Goal: Task Accomplishment & Management: Manage account settings

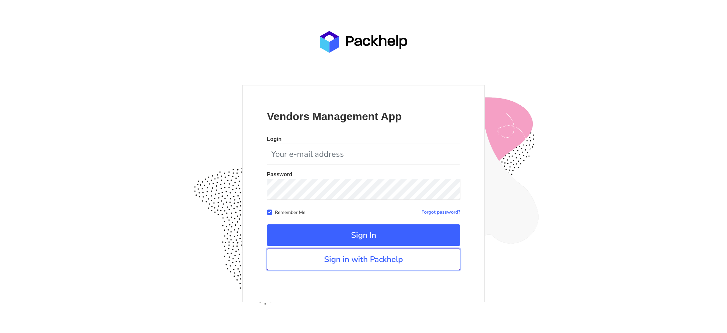
click at [321, 265] on link "Sign in with Packhelp" at bounding box center [363, 260] width 193 height 22
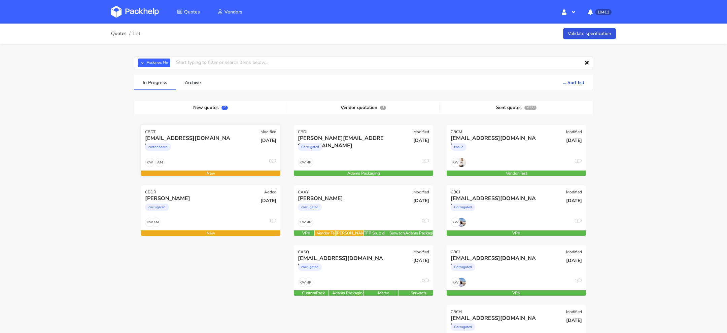
click at [193, 156] on div "oferty@maxprint.com.pl cartonboard" at bounding box center [187, 146] width 94 height 23
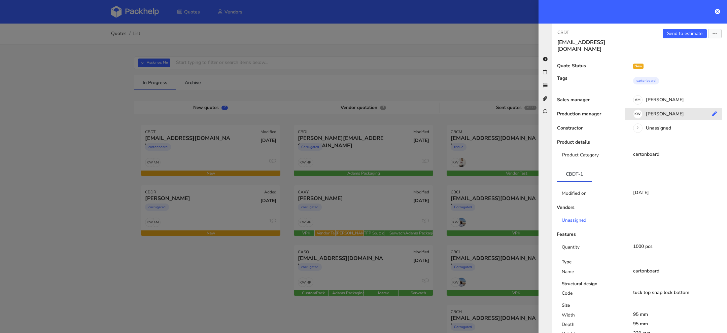
click at [657, 111] on div "KW Klaudia Wiśniewska" at bounding box center [676, 114] width 102 height 7
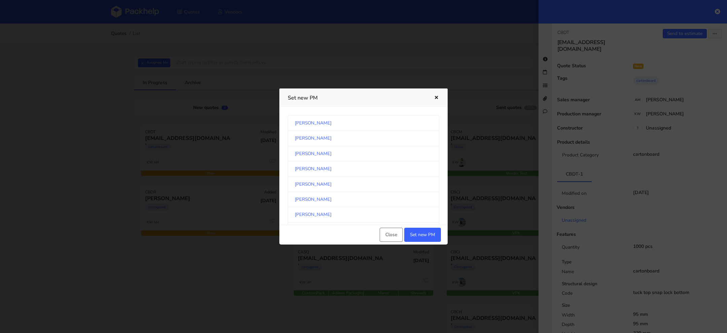
scroll to position [352, 0]
click at [327, 164] on link "Michał Palasek" at bounding box center [363, 168] width 151 height 15
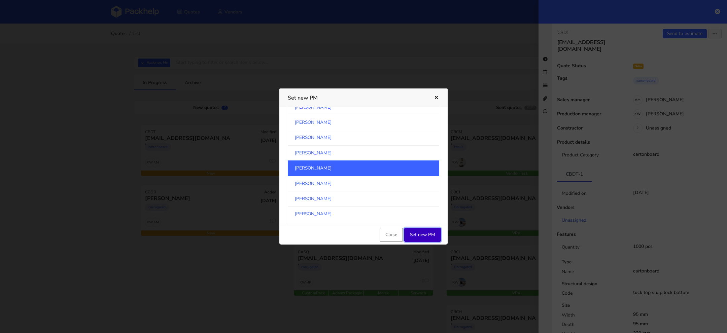
click at [424, 234] on button "Set new PM" at bounding box center [422, 235] width 37 height 14
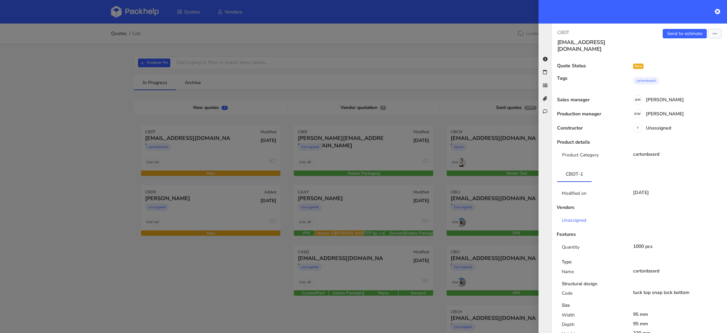
click at [203, 191] on div at bounding box center [363, 166] width 727 height 333
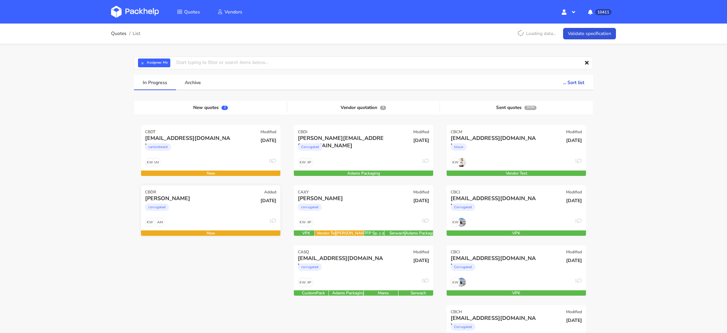
click at [203, 206] on div "corrugated" at bounding box center [189, 208] width 89 height 13
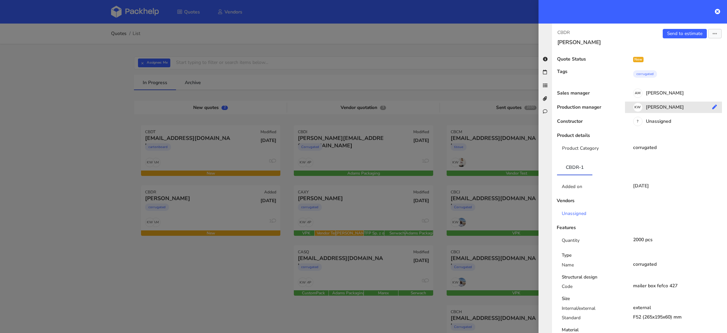
click at [663, 111] on div "KW Klaudia Wiśniewska" at bounding box center [676, 108] width 102 height 7
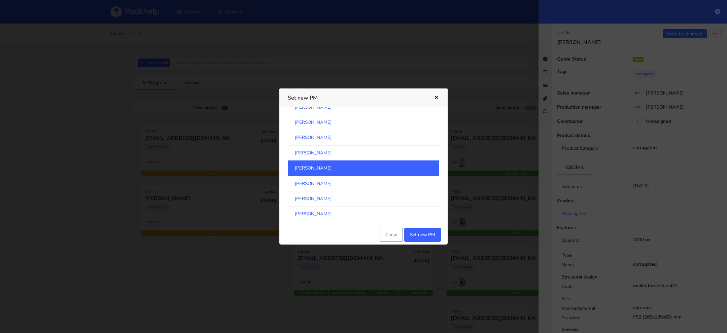
click at [344, 171] on link "[PERSON_NAME]" at bounding box center [363, 168] width 151 height 15
click at [419, 232] on button "Set new PM" at bounding box center [422, 235] width 37 height 14
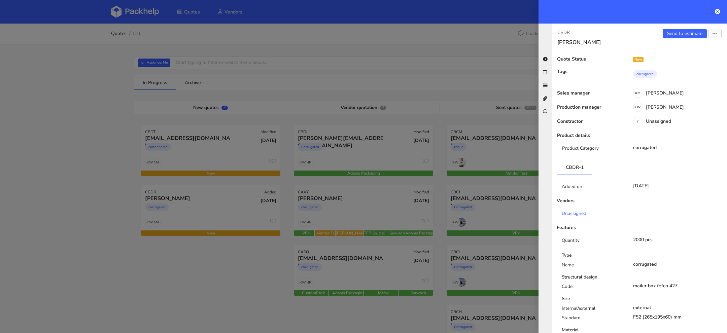
click at [120, 180] on div at bounding box center [363, 166] width 727 height 333
click at [114, 93] on div at bounding box center [363, 166] width 727 height 333
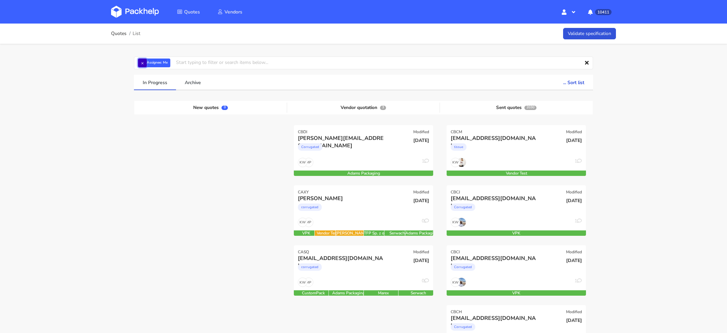
click at [142, 61] on button "×" at bounding box center [142, 63] width 9 height 9
click at [143, 61] on input "text" at bounding box center [363, 63] width 459 height 13
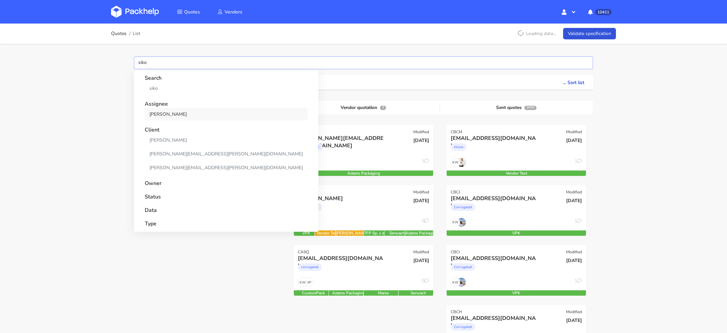
type input "siko"
click at [164, 117] on link "[PERSON_NAME]" at bounding box center [226, 114] width 163 height 12
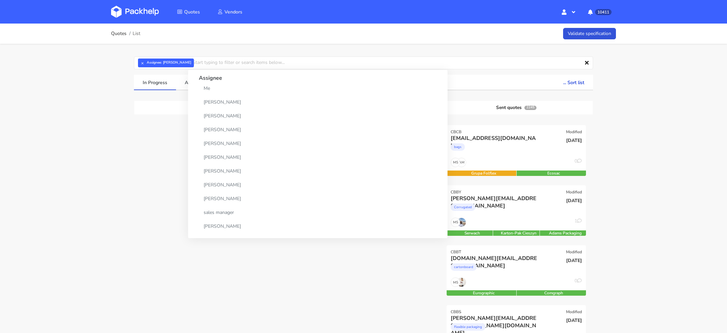
click at [138, 60] on button "×" at bounding box center [142, 63] width 9 height 9
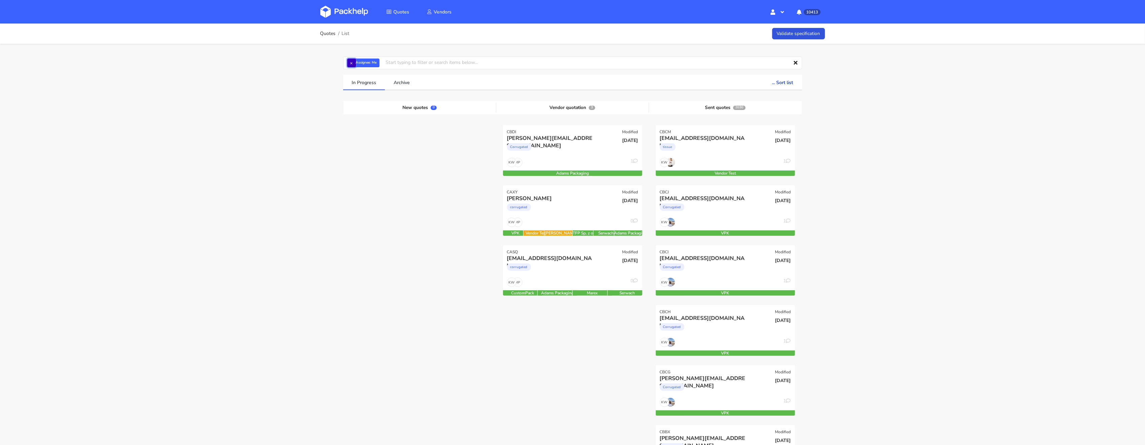
click at [350, 66] on button "×" at bounding box center [351, 63] width 9 height 9
click at [319, 87] on div "Quotes List Validate specification Assignee Me [PERSON_NAME] [PERSON_NAME] [PER…" at bounding box center [572, 398] width 1145 height 748
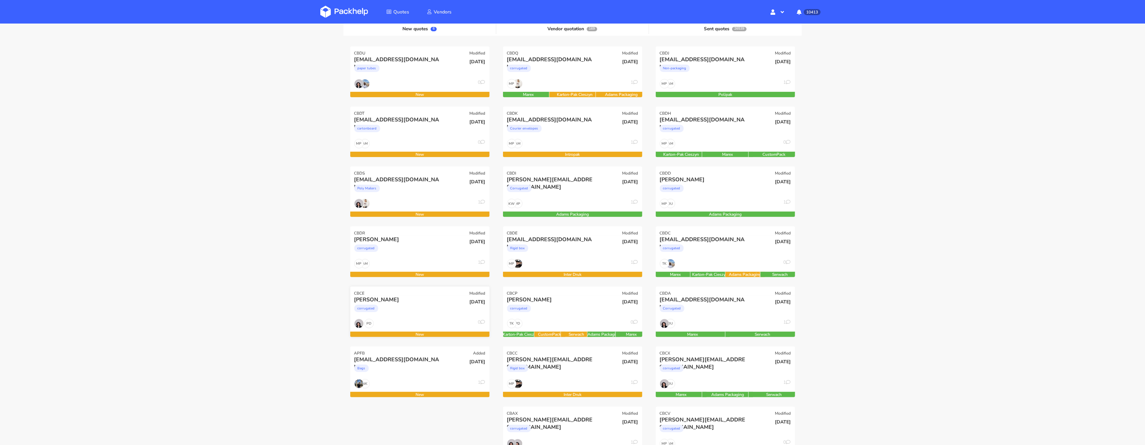
scroll to position [86, 0]
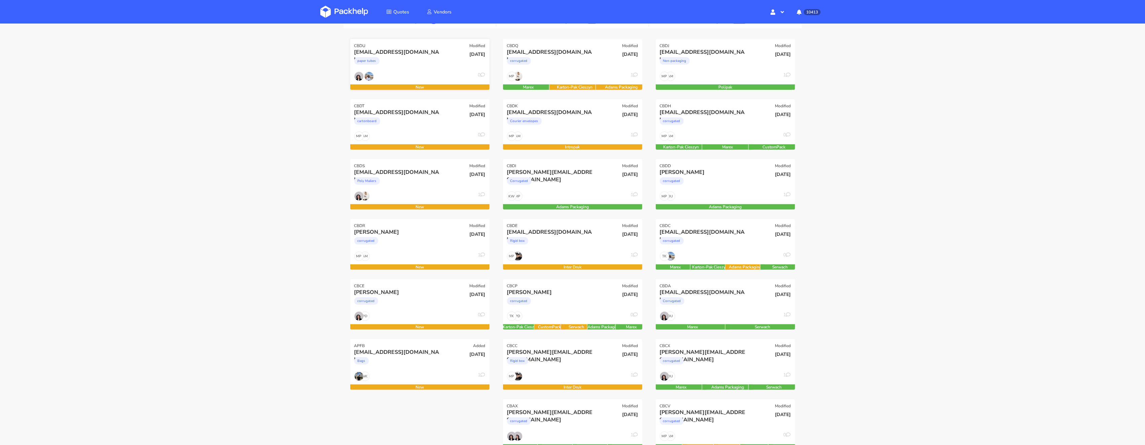
click at [423, 59] on div "paper tubes" at bounding box center [398, 62] width 89 height 13
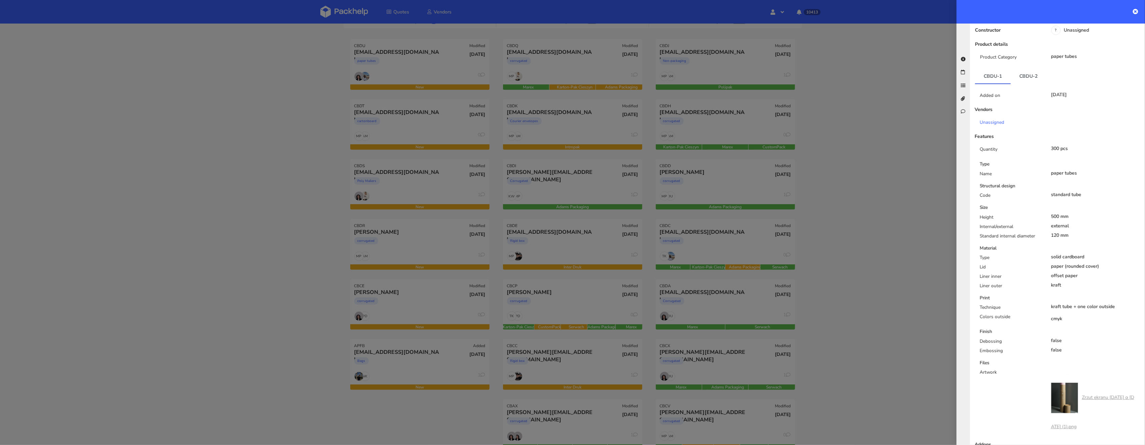
scroll to position [0, 0]
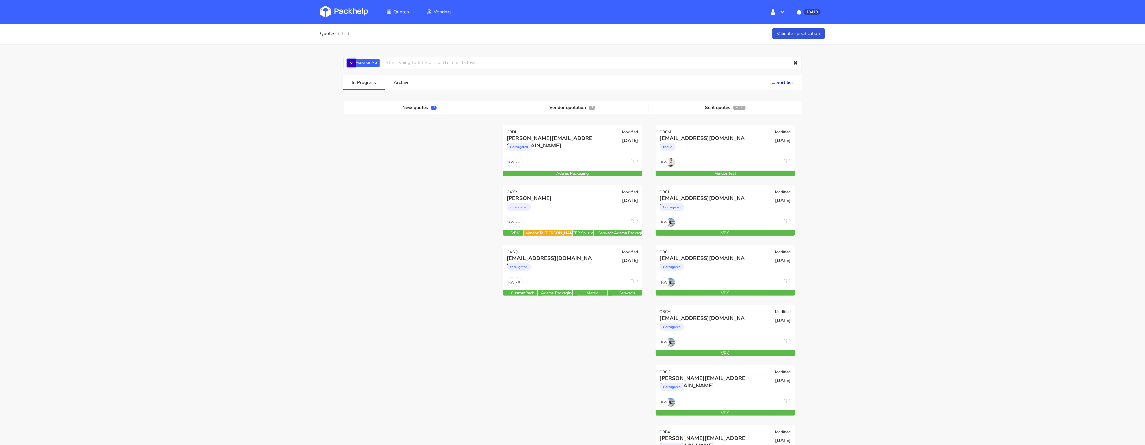
click at [353, 59] on button "×" at bounding box center [351, 63] width 9 height 9
click at [312, 74] on div "Quotes List Validate specification Assignee Me [PERSON_NAME] [PERSON_NAME] [PER…" at bounding box center [572, 398] width 1145 height 748
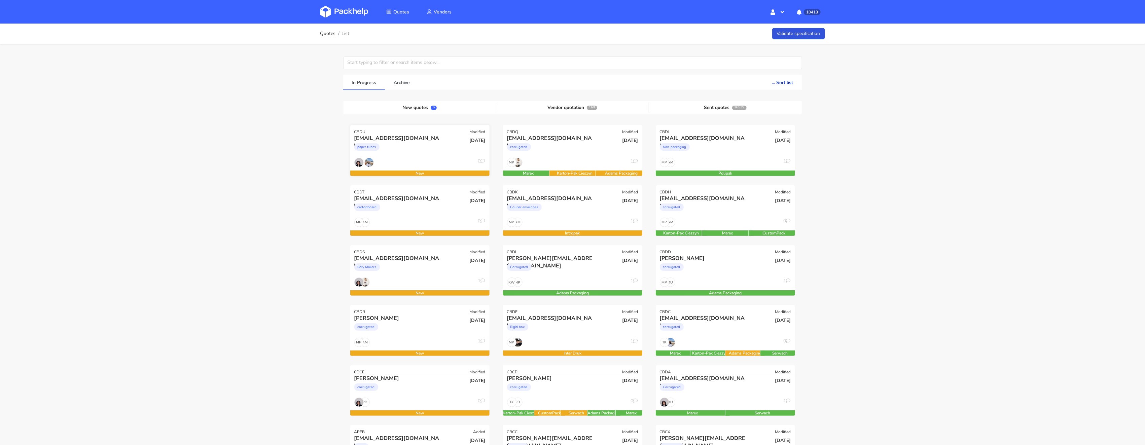
click at [416, 157] on div "[EMAIL_ADDRESS][DOMAIN_NAME] paper tubes" at bounding box center [397, 146] width 94 height 23
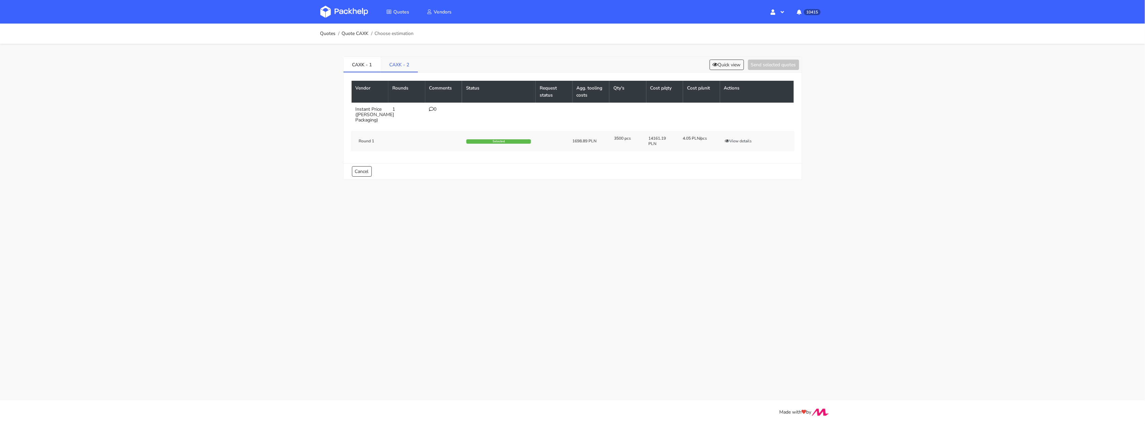
click at [397, 71] on link "CAXK - 2" at bounding box center [399, 64] width 37 height 15
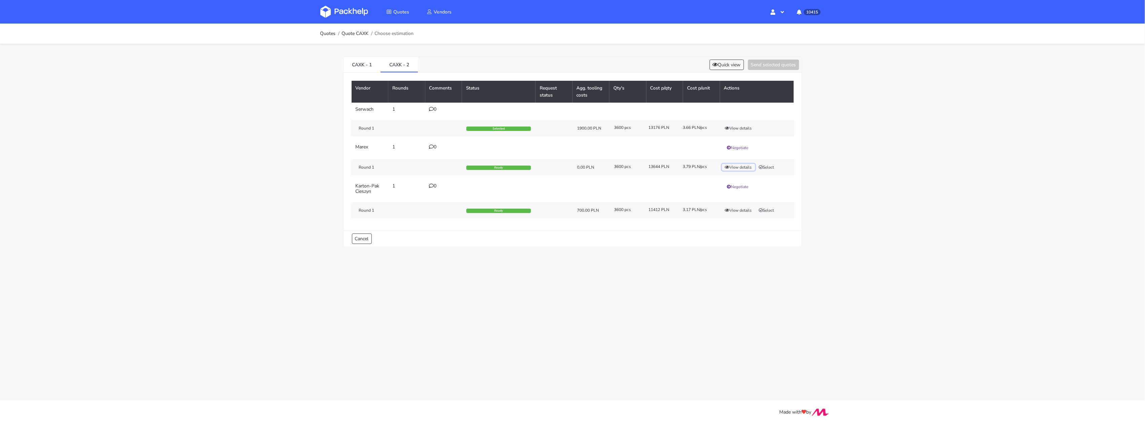
click at [751, 170] on button "View details" at bounding box center [738, 167] width 33 height 7
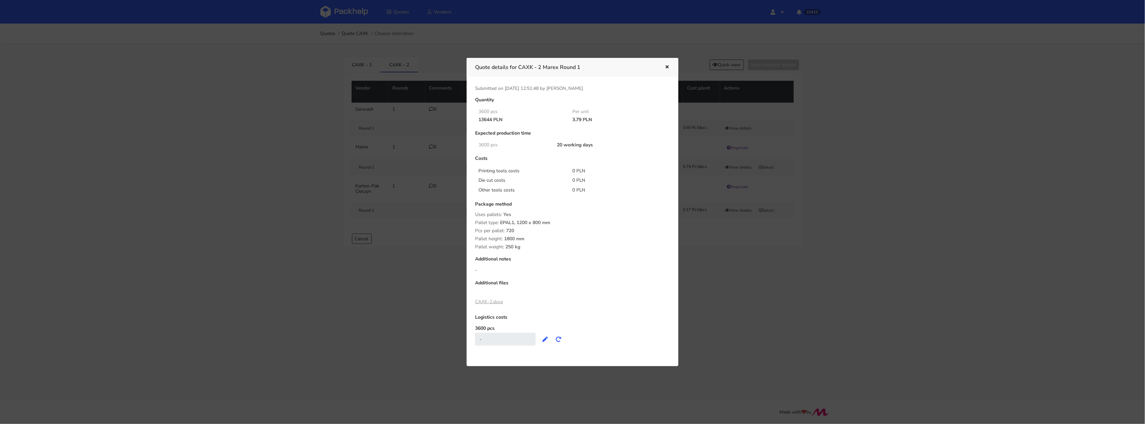
click at [834, 185] on div at bounding box center [572, 212] width 1145 height 424
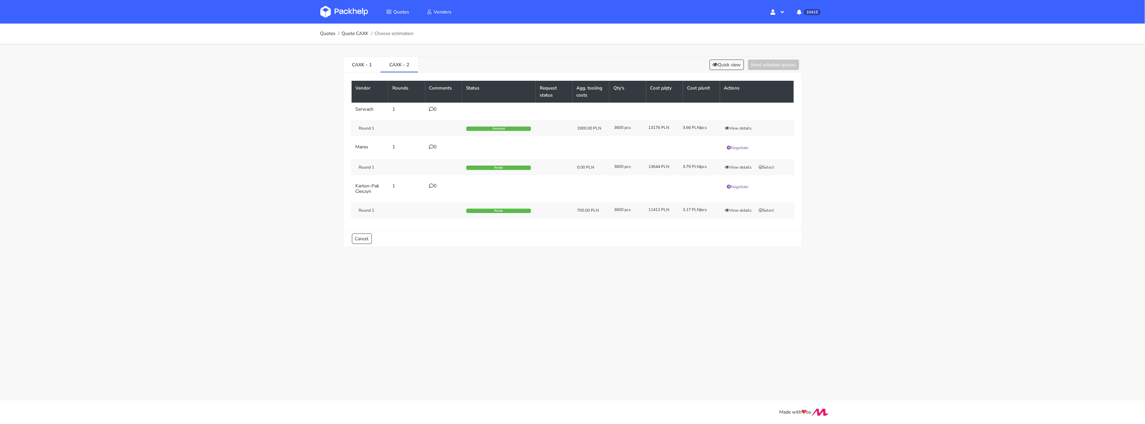
click at [740, 134] on div "Round 1 Selected 1900.00 PLN 3600 pcs 13176 PLN 3.66 PLN/pcs View details" at bounding box center [573, 128] width 444 height 16
click at [740, 127] on button "View details" at bounding box center [738, 128] width 33 height 7
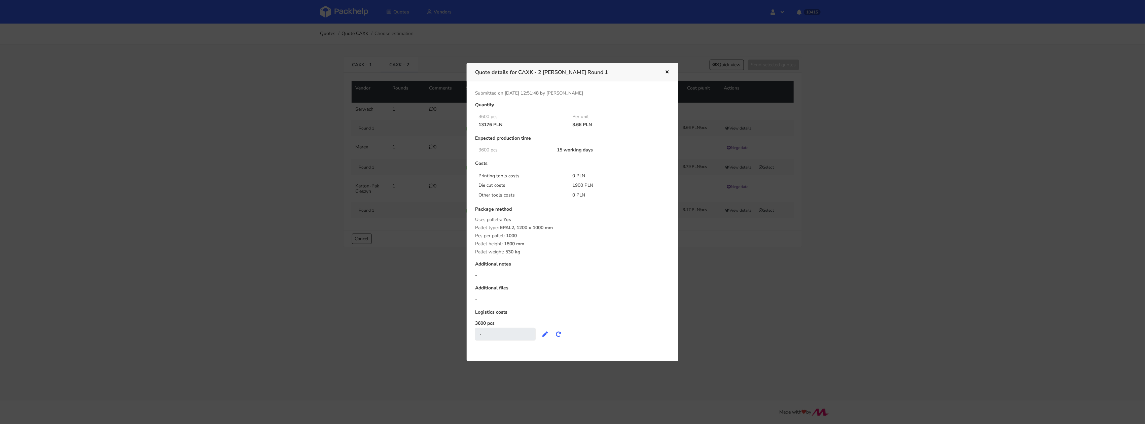
click at [813, 174] on div at bounding box center [572, 212] width 1145 height 424
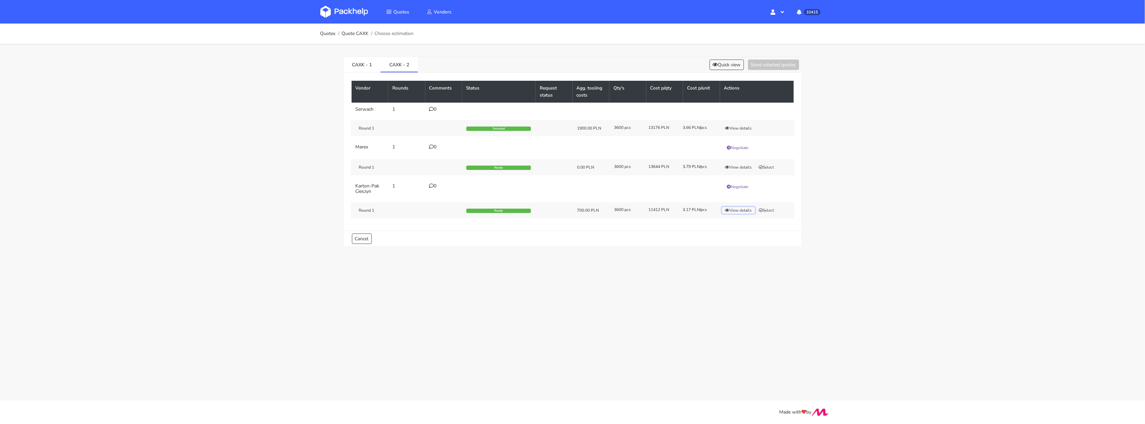
click at [744, 211] on button "View details" at bounding box center [738, 210] width 33 height 7
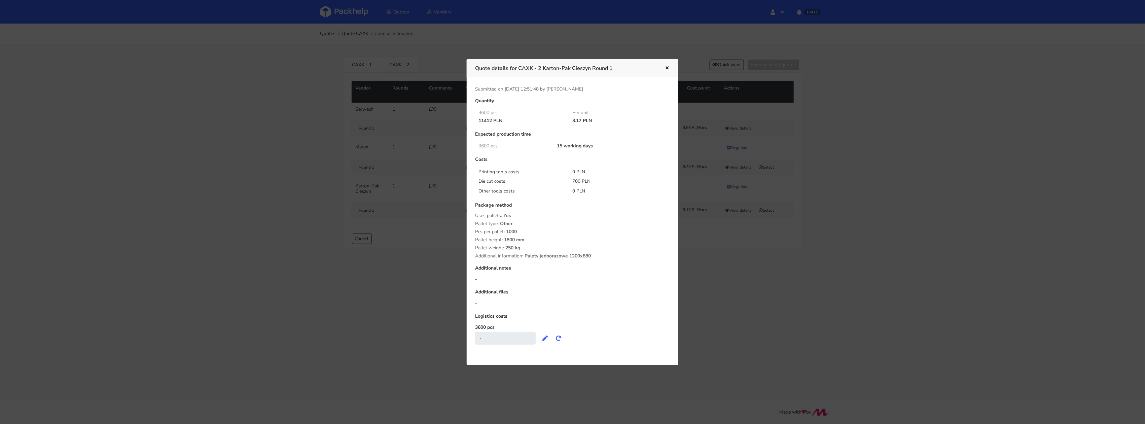
click at [848, 259] on div at bounding box center [572, 212] width 1145 height 424
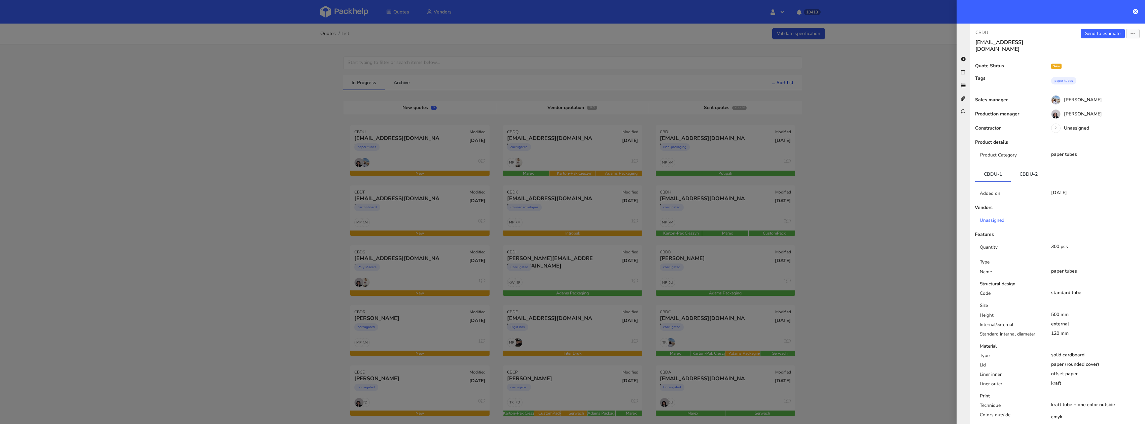
click at [184, 87] on div at bounding box center [572, 212] width 1145 height 424
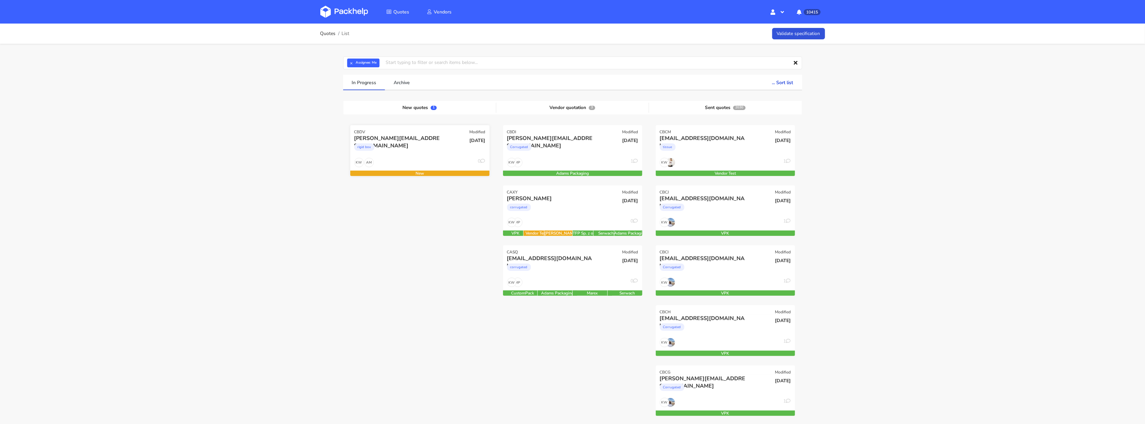
click at [410, 149] on div "rigid box" at bounding box center [398, 148] width 89 height 13
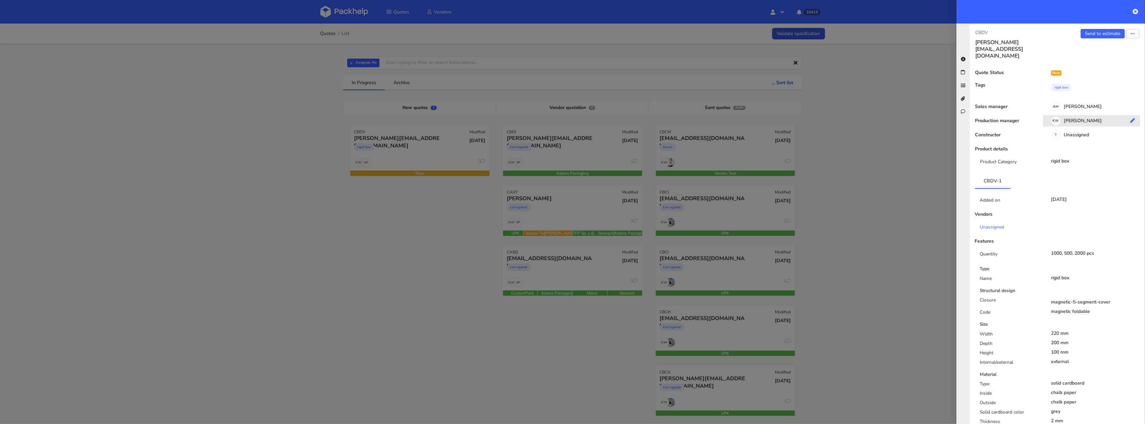
click at [1082, 118] on div "KW [PERSON_NAME]" at bounding box center [1094, 121] width 102 height 7
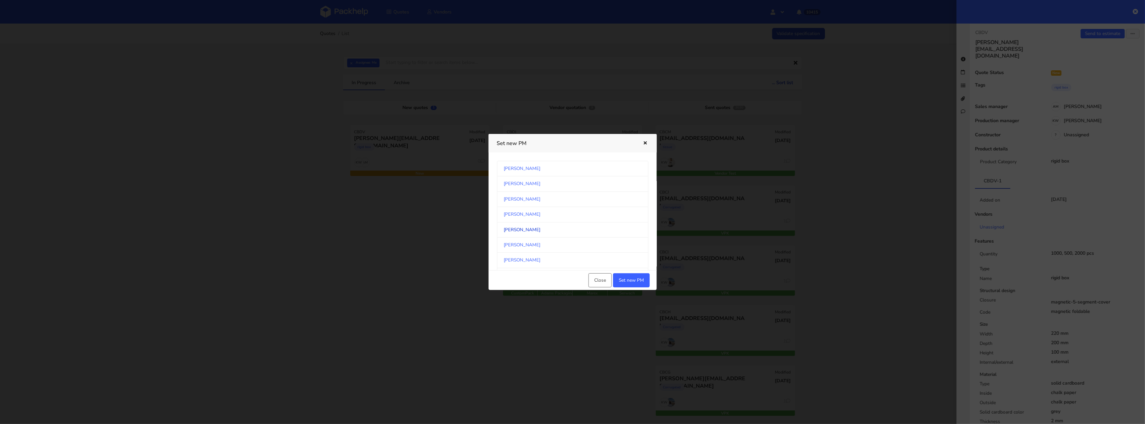
scroll to position [358, 0]
click at [552, 210] on link "[PERSON_NAME]" at bounding box center [572, 207] width 151 height 15
click at [630, 280] on button "Set new PM" at bounding box center [631, 280] width 37 height 14
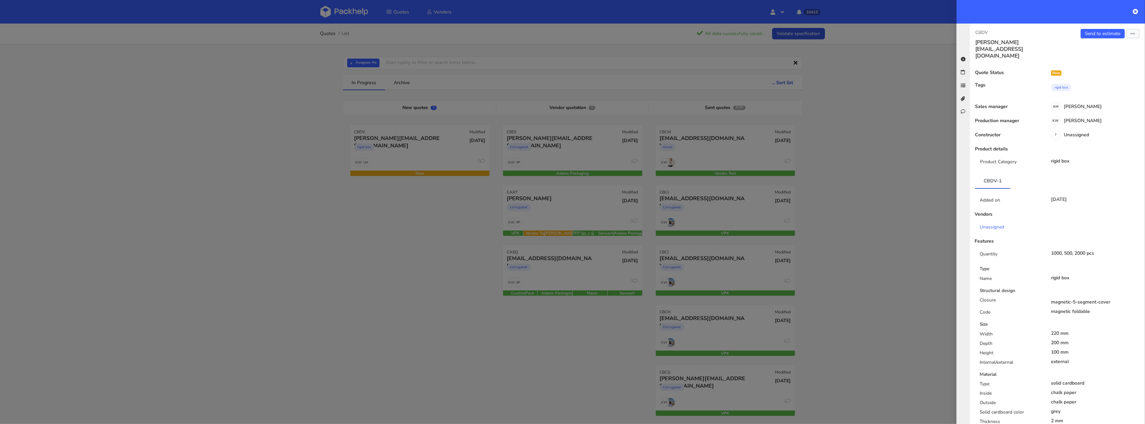
click at [406, 282] on div at bounding box center [572, 212] width 1145 height 424
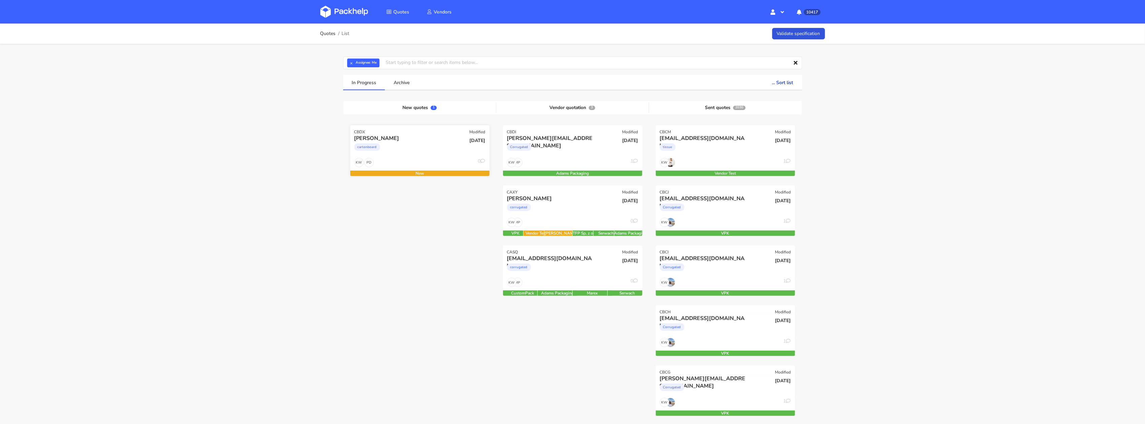
click at [422, 149] on div "cartonboard" at bounding box center [398, 148] width 89 height 13
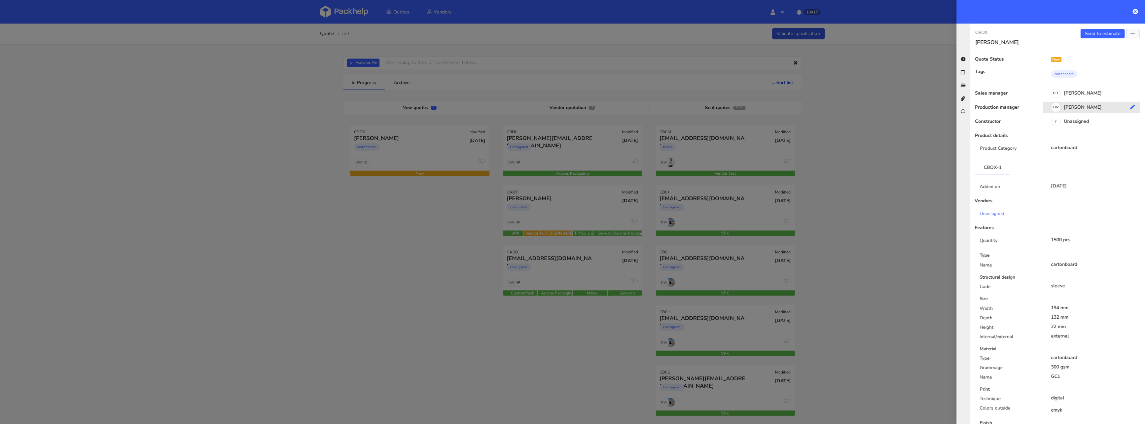
click at [1082, 105] on div "KW Klaudia Wiśniewska" at bounding box center [1094, 108] width 102 height 7
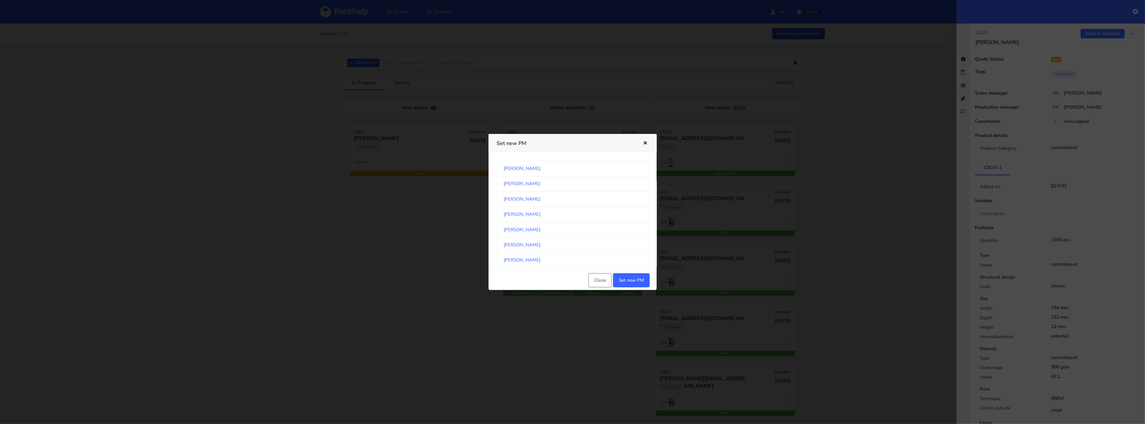
scroll to position [621, 0]
click at [584, 212] on link "Sebastian Markut" at bounding box center [572, 204] width 151 height 15
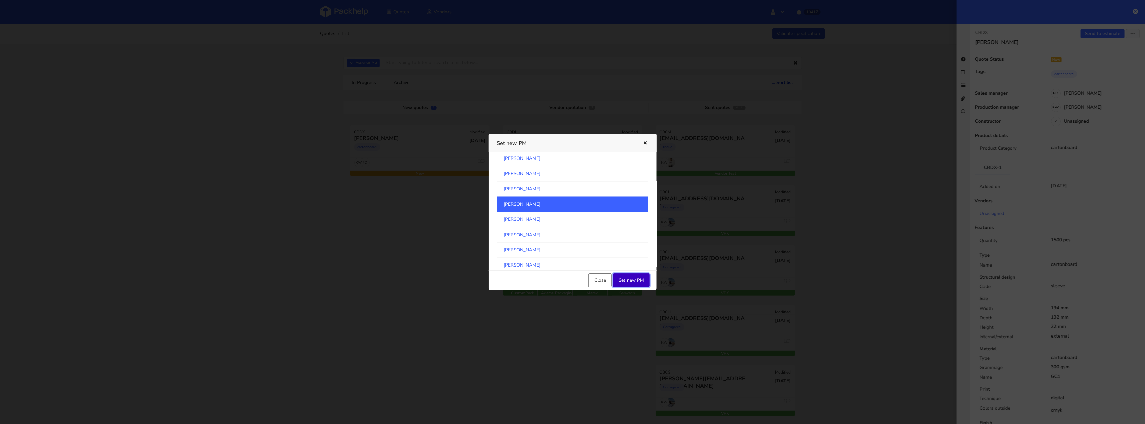
click at [621, 279] on button "Set new PM" at bounding box center [631, 280] width 37 height 14
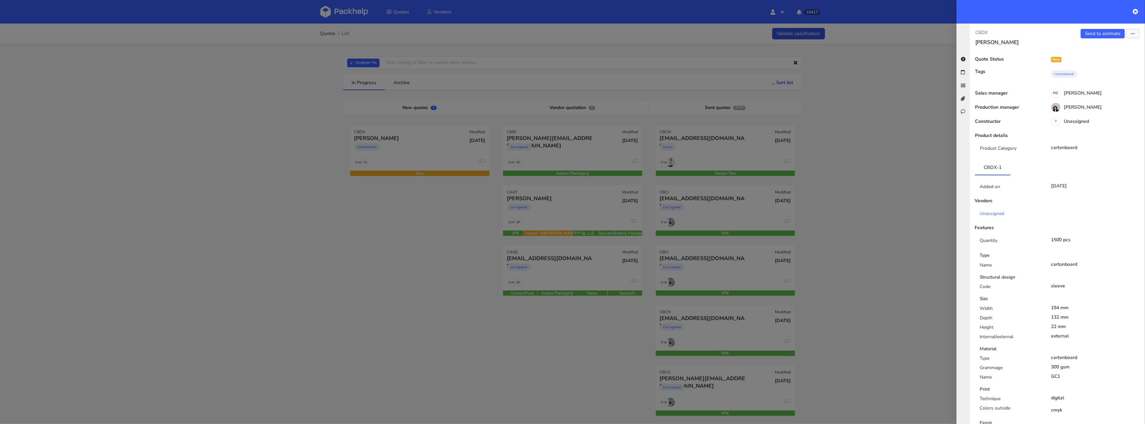
click at [345, 66] on div at bounding box center [572, 212] width 1145 height 424
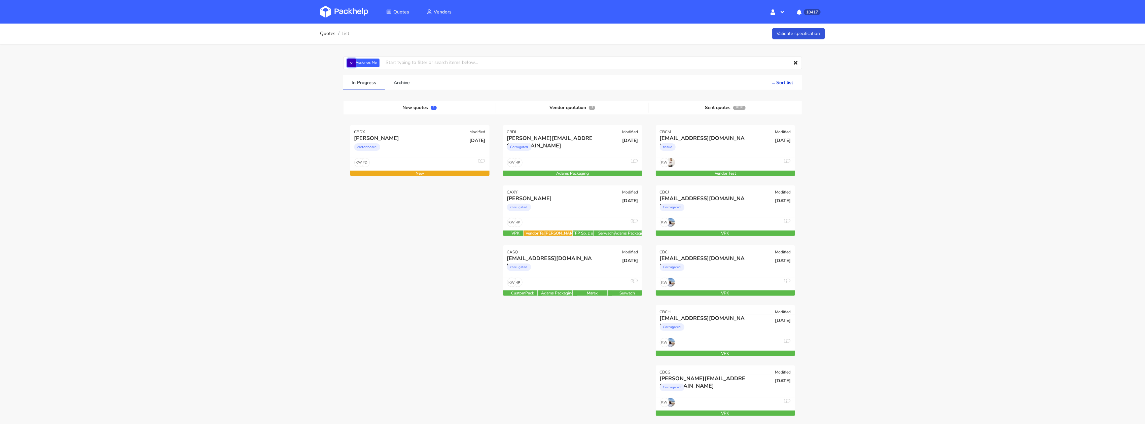
click at [353, 66] on button "×" at bounding box center [351, 63] width 9 height 9
click at [358, 66] on input "text" at bounding box center [572, 63] width 459 height 13
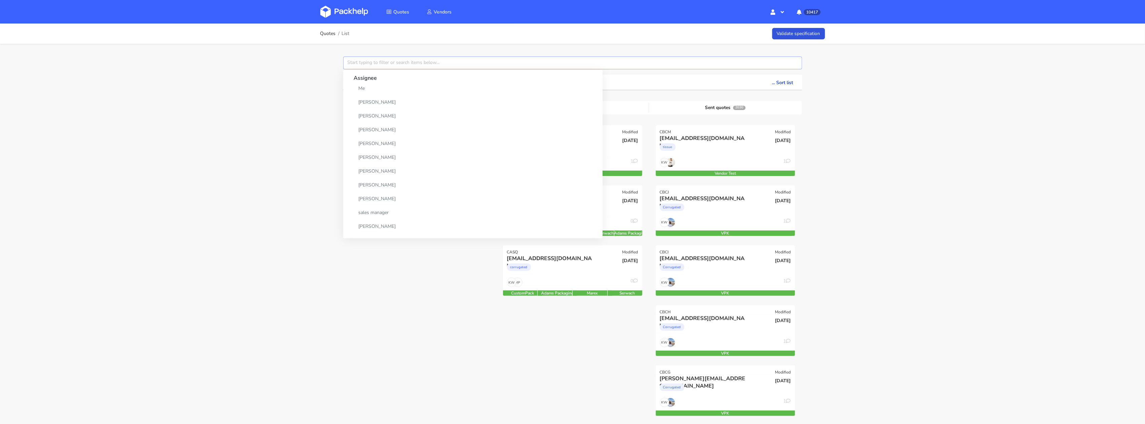
paste input "CAFJ"
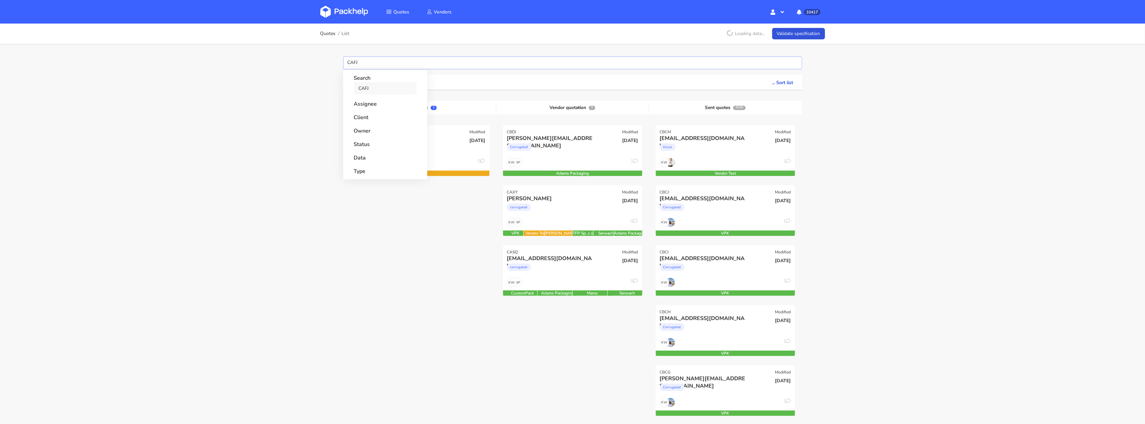
type input "CAFJ"
click at [365, 84] on link "CAFJ" at bounding box center [385, 88] width 63 height 12
click at [281, 99] on div "Quotes List Loading data... Validate specification CAFJ Search CAFJ Assignee Cl…" at bounding box center [572, 405] width 1145 height 763
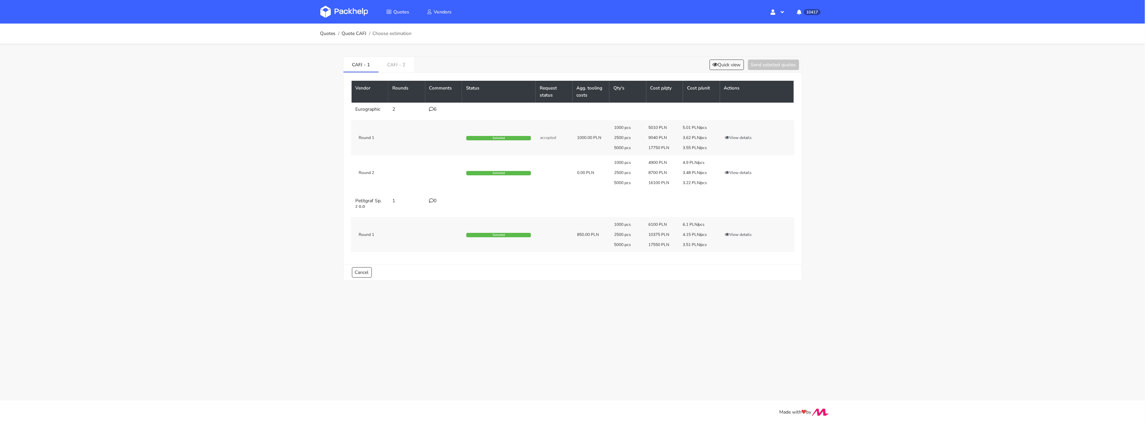
click at [433, 108] on icon at bounding box center [432, 109] width 5 height 5
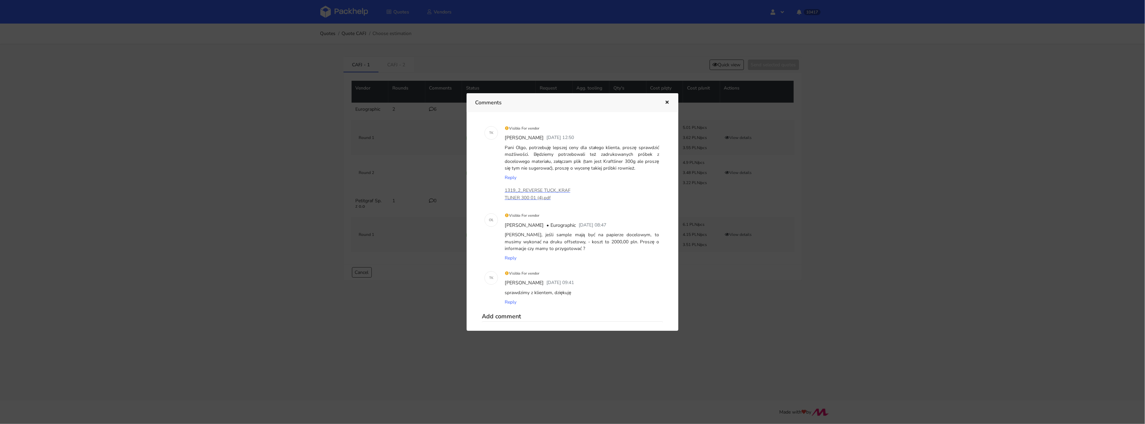
scroll to position [148, 0]
click at [424, 193] on div at bounding box center [572, 212] width 1145 height 424
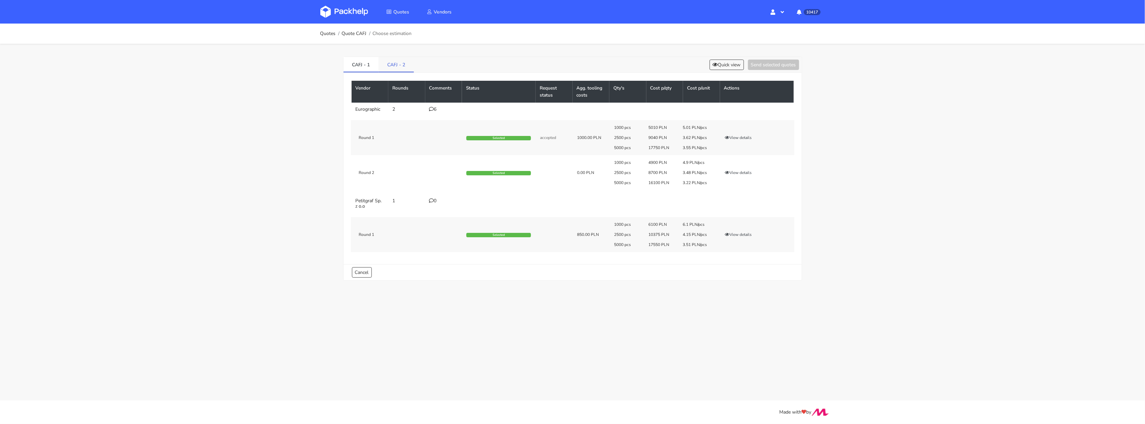
click at [398, 57] on link "CAFJ - 2" at bounding box center [396, 64] width 35 height 15
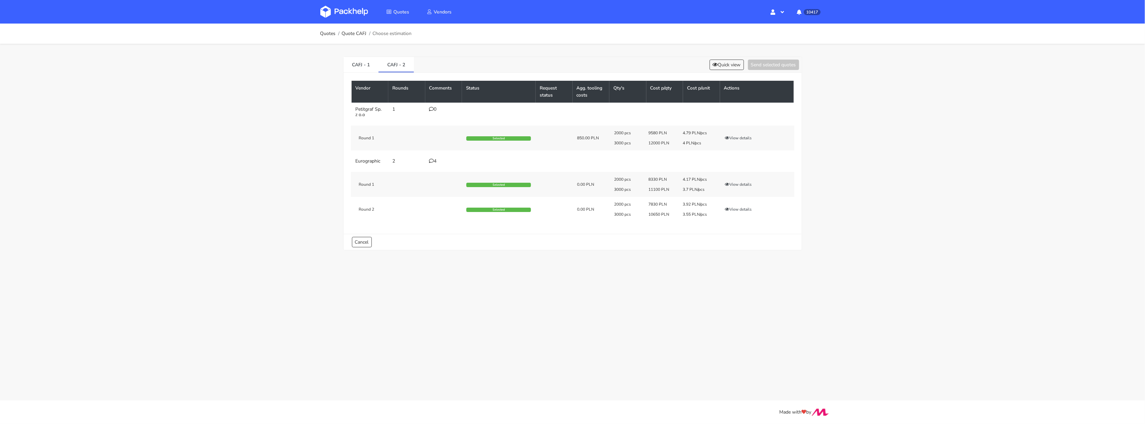
click at [435, 164] on div "4" at bounding box center [444, 161] width 29 height 5
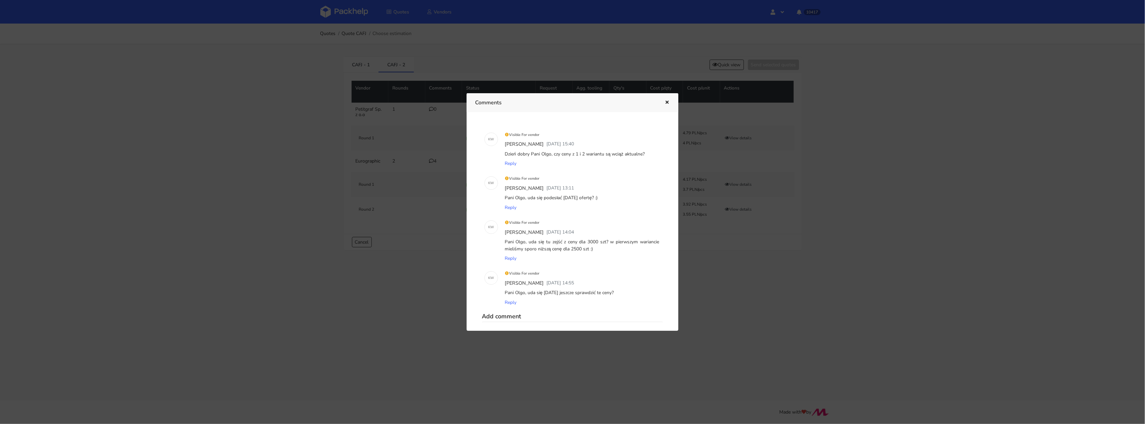
click at [406, 283] on div at bounding box center [572, 212] width 1145 height 424
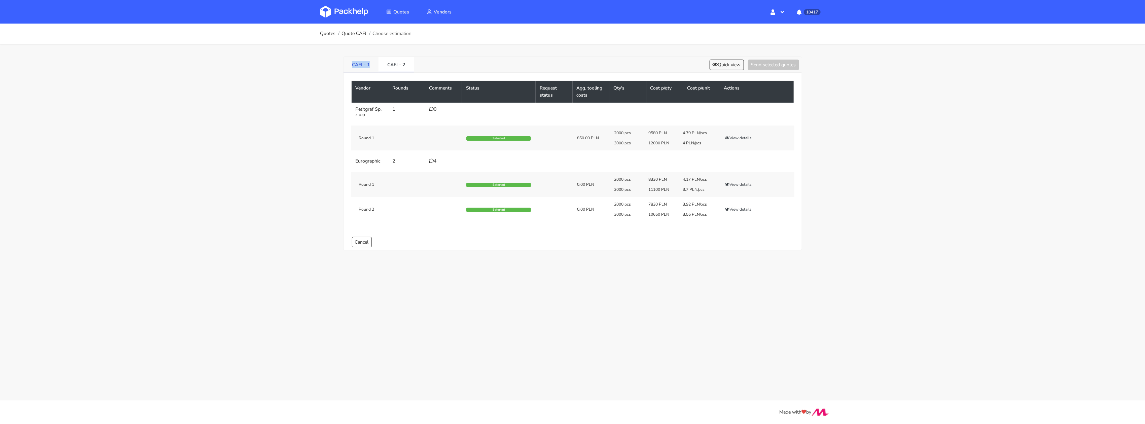
drag, startPoint x: 374, startPoint y: 67, endPoint x: 348, endPoint y: 67, distance: 25.9
click at [348, 67] on link "CAFJ - 1" at bounding box center [361, 64] width 35 height 15
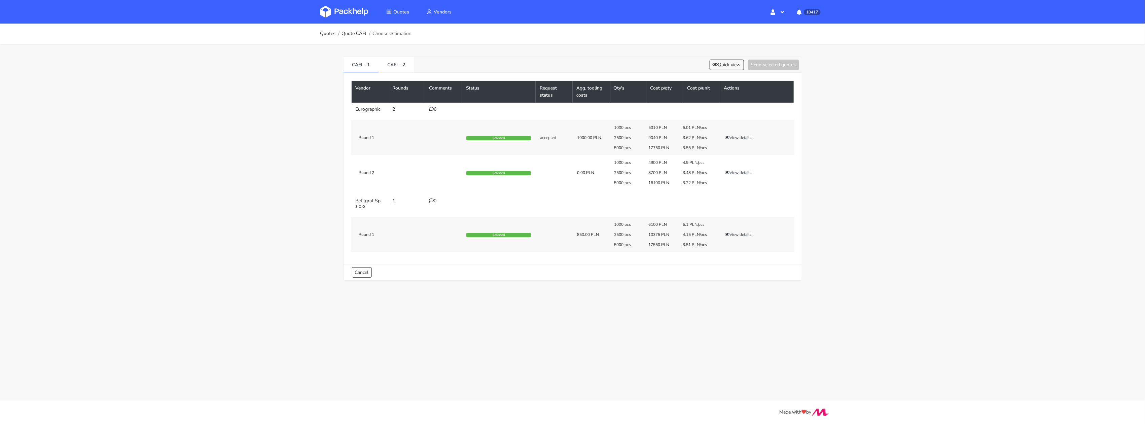
click at [411, 146] on div "Round 1 Selected accepted 1000.00 PLN 1000 pcs 5010 PLN 5.01 PLN/pcs 2500 pcs 9…" at bounding box center [573, 137] width 444 height 35
click at [431, 111] on icon at bounding box center [432, 109] width 5 height 5
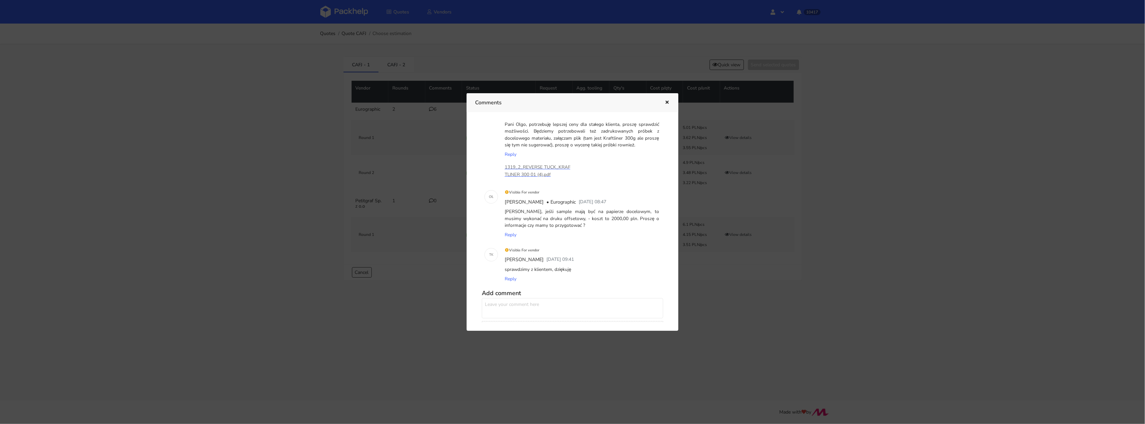
scroll to position [214, 0]
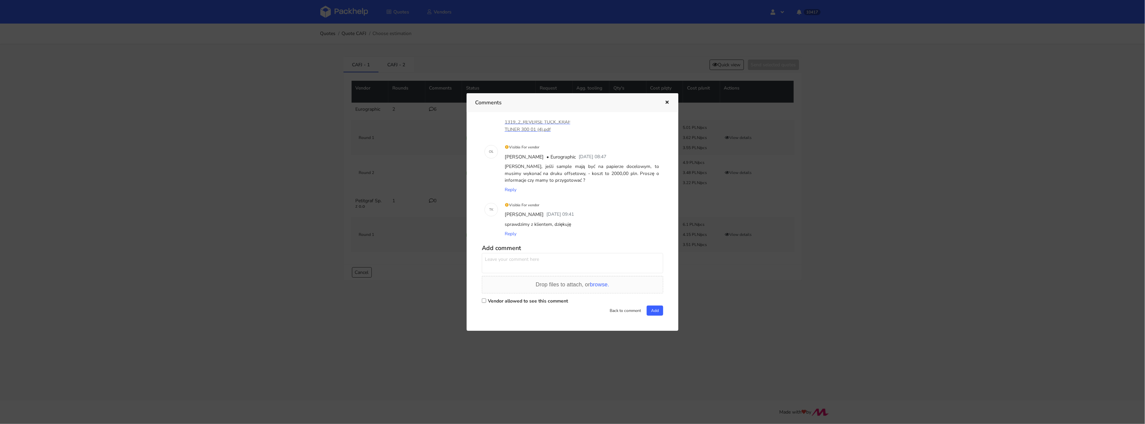
click at [485, 301] on input "Vendor allowed to see this comment" at bounding box center [484, 301] width 4 height 4
checkbox input "true"
click at [497, 264] on textarea at bounding box center [572, 263] width 181 height 20
type textarea "Dzień dobry"
click at [385, 186] on div at bounding box center [572, 212] width 1145 height 424
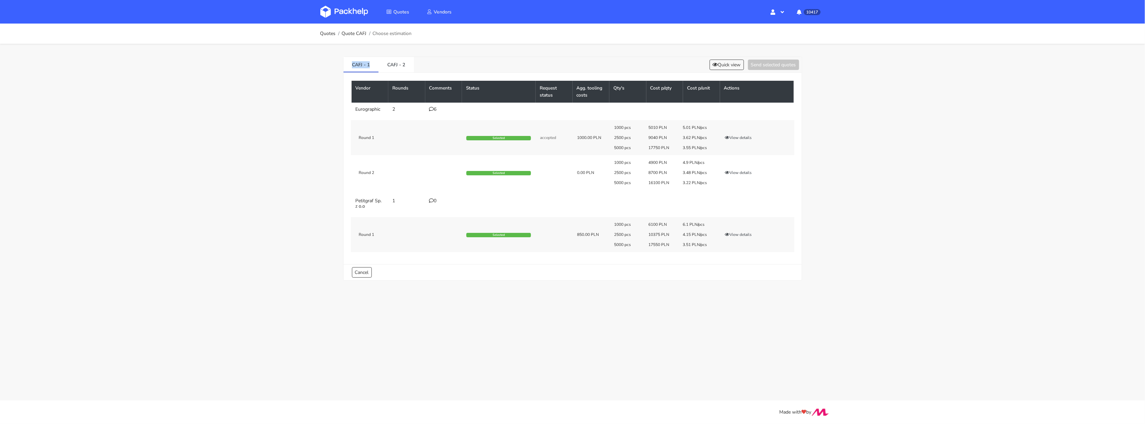
drag, startPoint x: 372, startPoint y: 66, endPoint x: 334, endPoint y: 65, distance: 37.7
click at [334, 65] on div "CAFJ - 1 CAFJ - 2 Quick view Send selected quotes Vendor Rounds Comments Status…" at bounding box center [573, 167] width 485 height 247
copy link "CAFJ - 1"
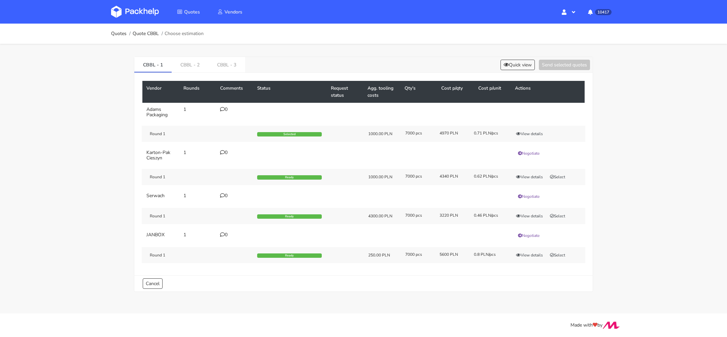
click at [222, 73] on div "Vendor Rounds Comments Status Request status Agg. tooling costs Qty's Cost p/qt…" at bounding box center [363, 174] width 458 height 202
click at [221, 62] on link "CBBL - 3" at bounding box center [226, 64] width 37 height 15
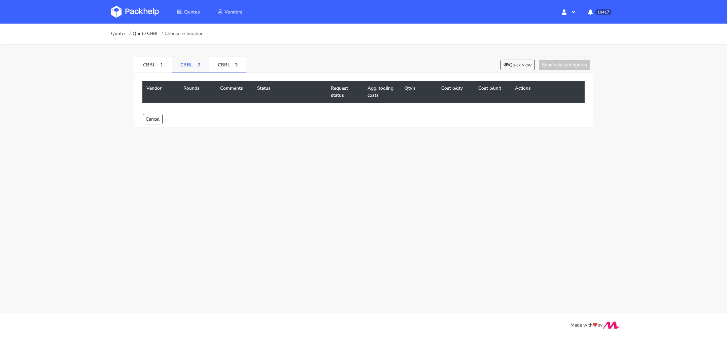
click at [192, 63] on link "CBBL - 2" at bounding box center [190, 64] width 37 height 15
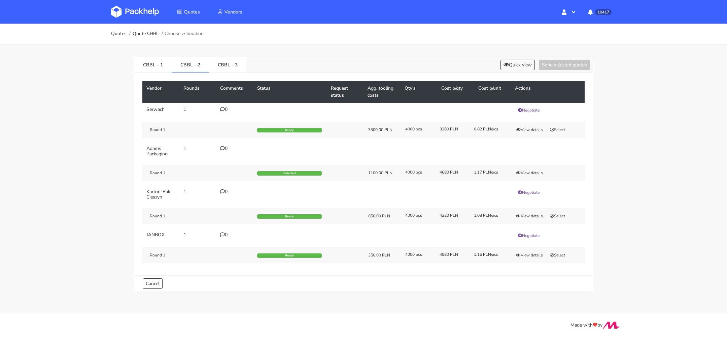
click at [516, 71] on div "CBBL - 1 CBBL - 2 CBBL - 3 Quick view Send selected quotes" at bounding box center [363, 65] width 458 height 16
click at [505, 66] on icon at bounding box center [506, 64] width 5 height 5
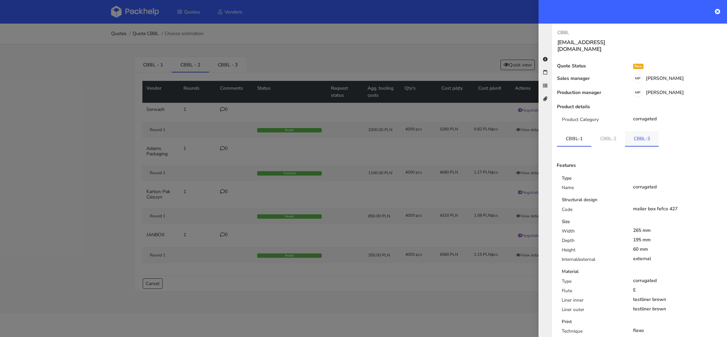
click at [636, 131] on link "CBBL-3" at bounding box center [642, 138] width 34 height 15
click at [602, 131] on link "CBBL-2" at bounding box center [608, 138] width 34 height 15
click at [568, 134] on link "CBBL-1" at bounding box center [574, 138] width 34 height 15
click at [563, 33] on p "CBBL" at bounding box center [595, 32] width 77 height 7
click at [563, 32] on p "CBBL" at bounding box center [595, 32] width 77 height 7
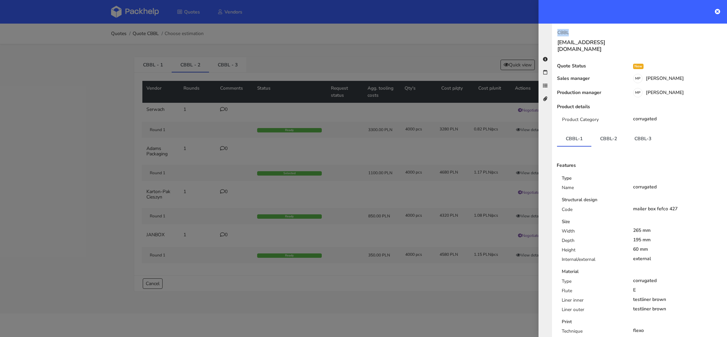
copy p "CBBL"
click at [118, 179] on div at bounding box center [363, 168] width 727 height 337
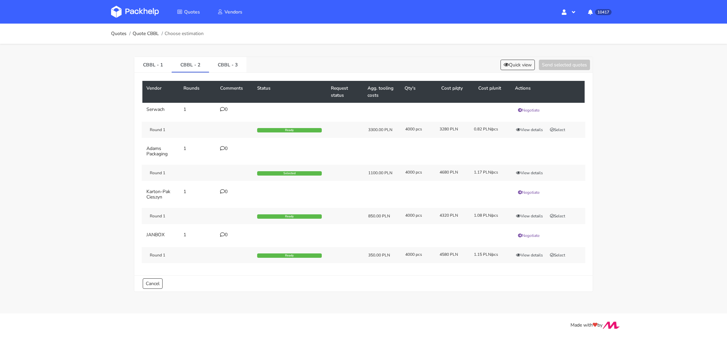
click at [137, 10] on img at bounding box center [135, 12] width 48 height 12
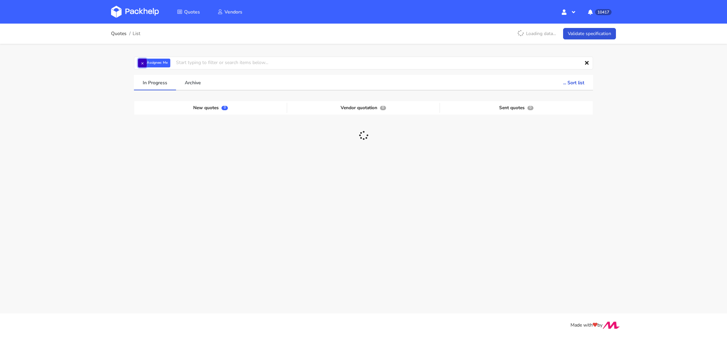
click at [144, 62] on button "×" at bounding box center [142, 63] width 9 height 9
click at [161, 61] on input "text" at bounding box center [363, 63] width 459 height 13
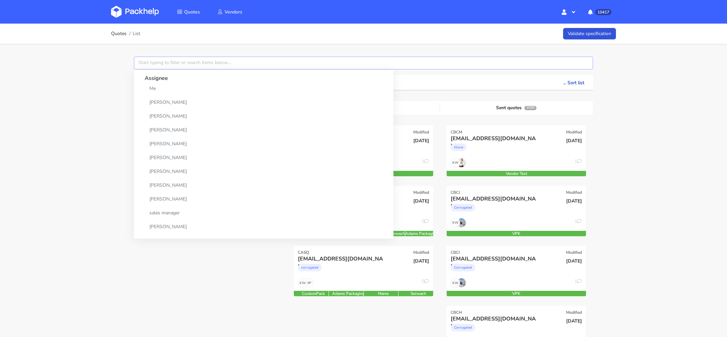
paste input "CBBL"
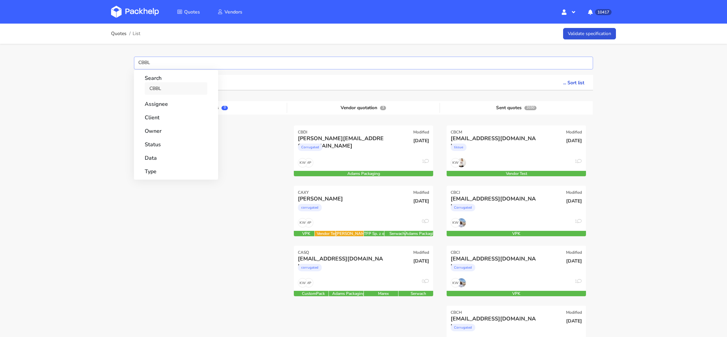
type input "CBBL"
click at [156, 89] on link "CBBL" at bounding box center [176, 88] width 63 height 12
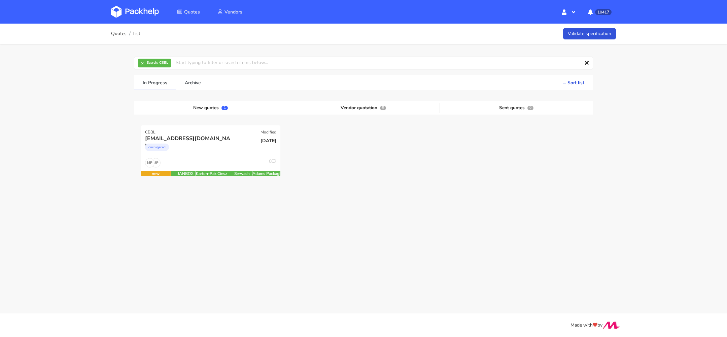
click at [109, 244] on main "Quotes List Validate specification × Search: CBBL Assignee Me Dylan Dewit Natal…" at bounding box center [363, 156] width 727 height 313
click at [209, 153] on div "corrugated" at bounding box center [189, 148] width 89 height 13
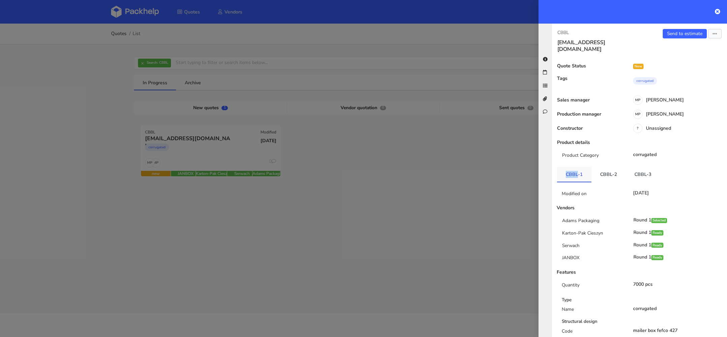
drag, startPoint x: 563, startPoint y: 167, endPoint x: 577, endPoint y: 168, distance: 13.8
click at [577, 168] on link "CBBL-1" at bounding box center [574, 174] width 34 height 15
copy link "CBBL"
click at [92, 29] on div at bounding box center [363, 168] width 727 height 337
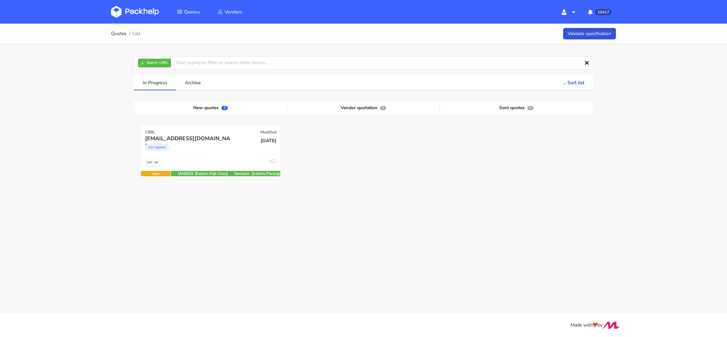
click at [133, 11] on img at bounding box center [135, 12] width 48 height 12
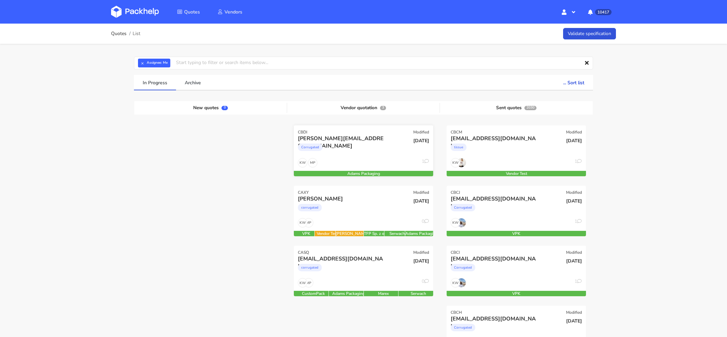
click at [354, 159] on div "MP KW 1" at bounding box center [363, 164] width 139 height 13
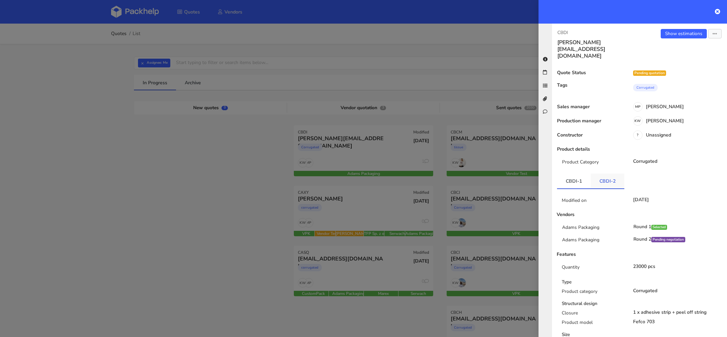
click at [600, 173] on link "CBDI-2" at bounding box center [608, 180] width 34 height 15
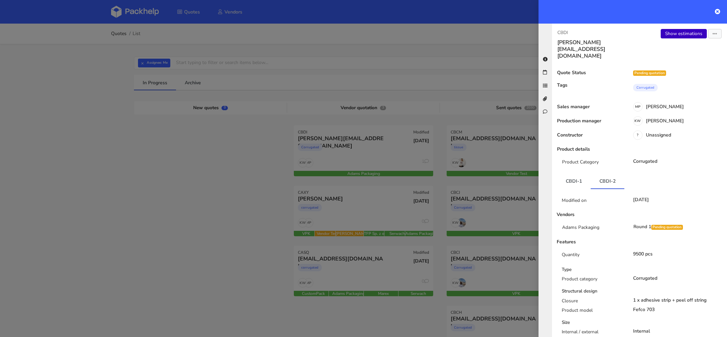
click at [687, 36] on link "Show estimations" at bounding box center [684, 33] width 46 height 9
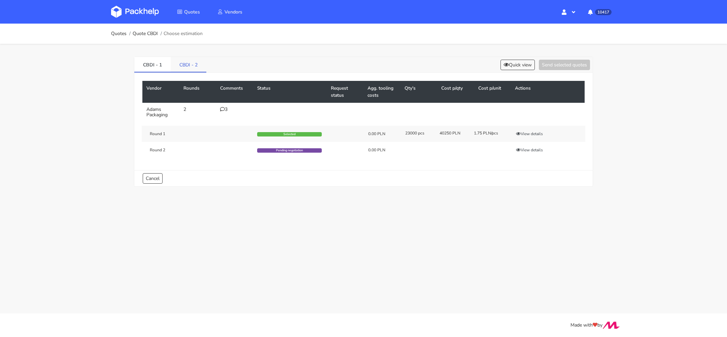
click at [190, 57] on div "CBDI - 1 CBDI - 2 Quick view Send selected quotes Vendor Rounds Comments Status…" at bounding box center [363, 120] width 485 height 152
click at [182, 66] on link "CBDI - 2" at bounding box center [189, 64] width 36 height 15
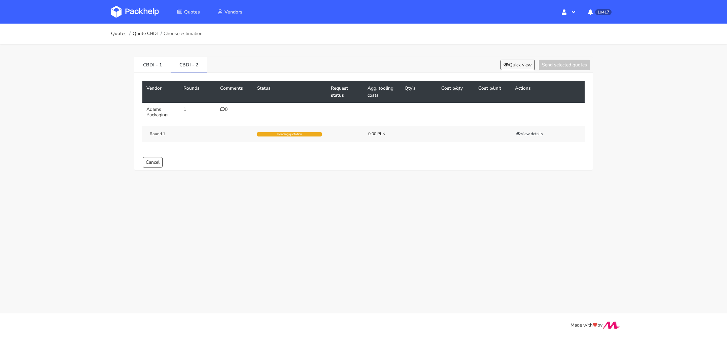
click at [228, 109] on div "0" at bounding box center [234, 109] width 29 height 5
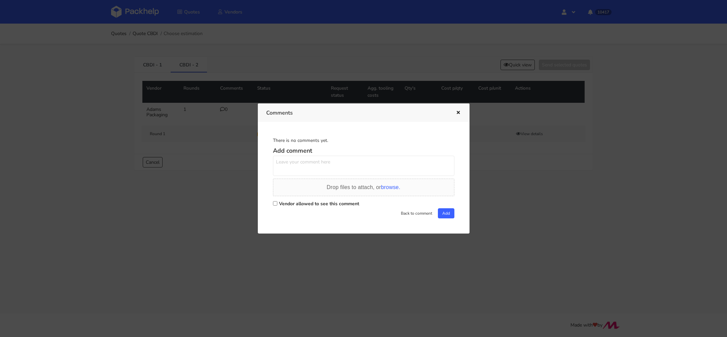
click at [276, 204] on input "Vendor allowed to see this comment" at bounding box center [275, 203] width 4 height 4
checkbox input "true"
click at [289, 161] on textarea at bounding box center [363, 166] width 181 height 20
type textarea "Dzień dobry, uda się podesłać [DATE] ofertę? to [GEOGRAPHIC_DATA]"
click at [438, 209] on button "Add" at bounding box center [446, 213] width 16 height 10
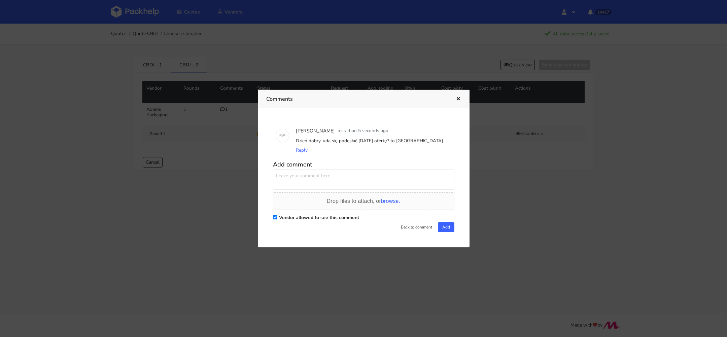
click at [87, 122] on div at bounding box center [363, 168] width 727 height 337
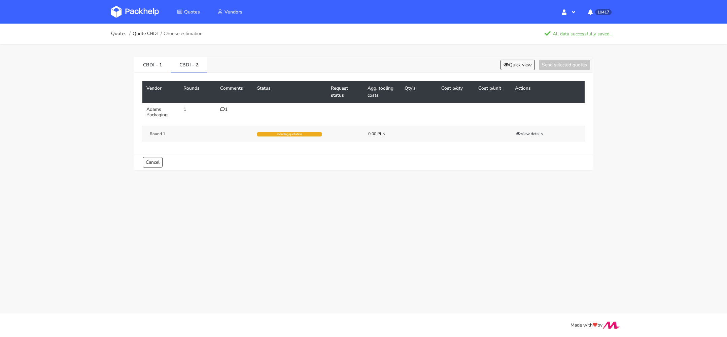
click at [141, 21] on link at bounding box center [140, 12] width 58 height 20
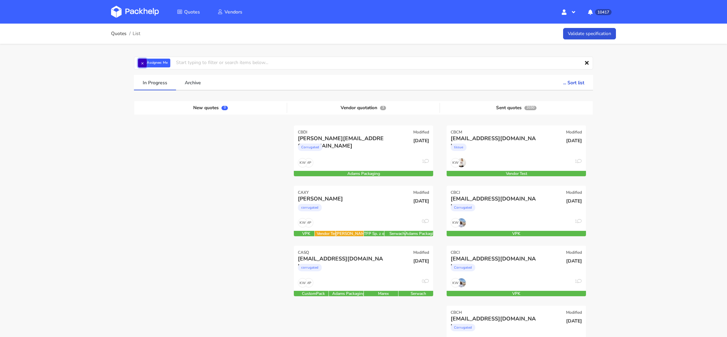
click at [143, 62] on button "×" at bounding box center [142, 63] width 9 height 9
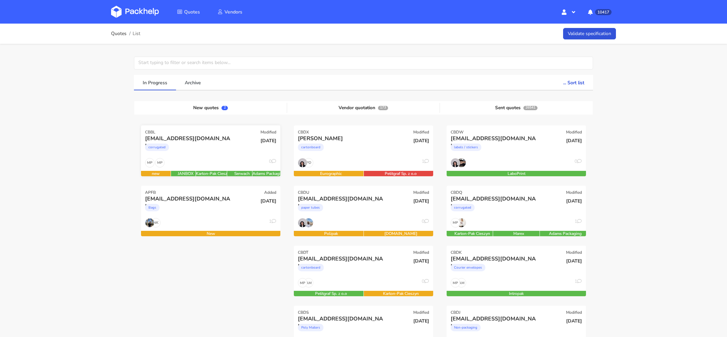
click at [224, 153] on div "corrugated" at bounding box center [189, 148] width 89 height 13
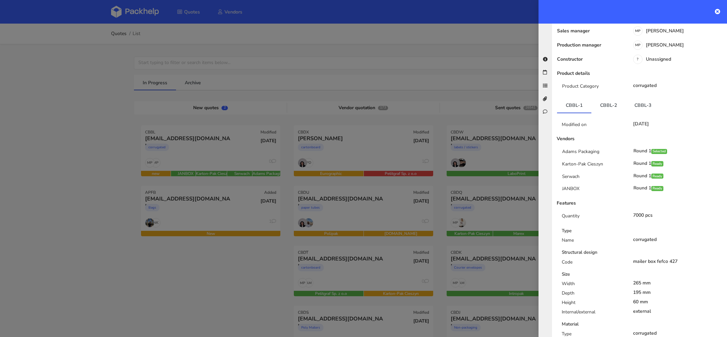
scroll to position [68, 0]
click at [606, 99] on link "CBBL-2" at bounding box center [608, 106] width 34 height 15
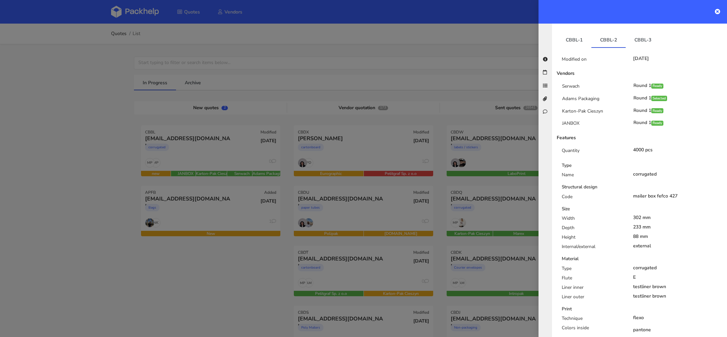
scroll to position [133, 0]
click at [574, 35] on link "CBBL-1" at bounding box center [574, 40] width 34 height 15
click at [604, 35] on link "CBBL-2" at bounding box center [608, 40] width 34 height 15
click at [636, 36] on link "CBBL-3" at bounding box center [643, 40] width 34 height 15
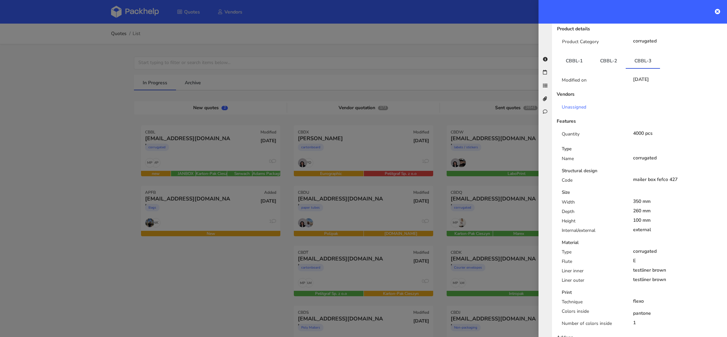
scroll to position [122, 0]
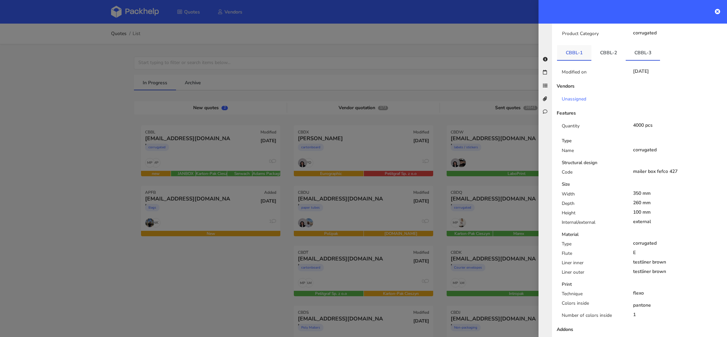
click at [572, 45] on link "CBBL-1" at bounding box center [574, 52] width 34 height 15
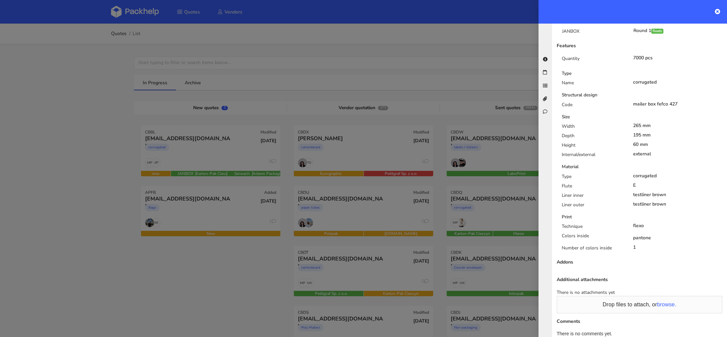
scroll to position [229, 0]
click at [212, 271] on div at bounding box center [363, 168] width 727 height 337
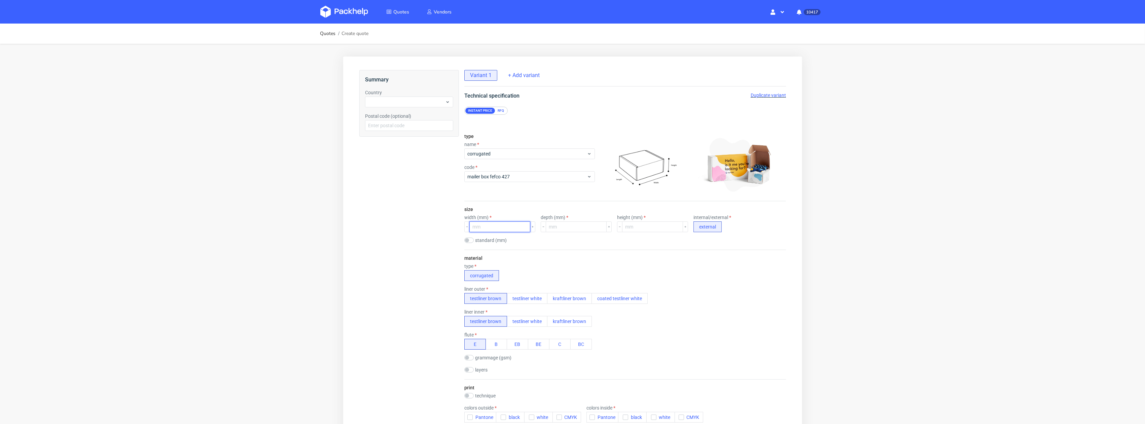
click at [497, 229] on input "number" at bounding box center [499, 226] width 61 height 11
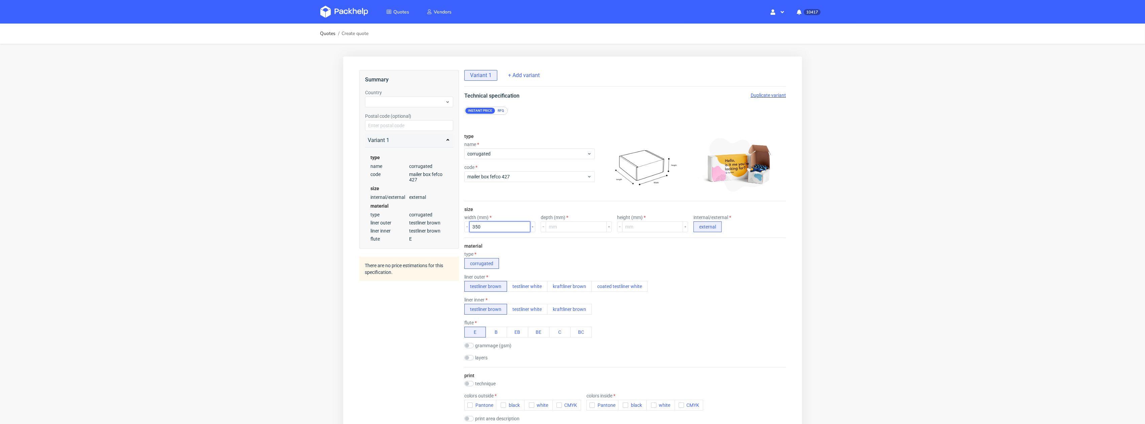
type input "350"
type input "260"
type input "100"
click at [632, 322] on div "flute E B EB BE C BC" at bounding box center [625, 329] width 322 height 18
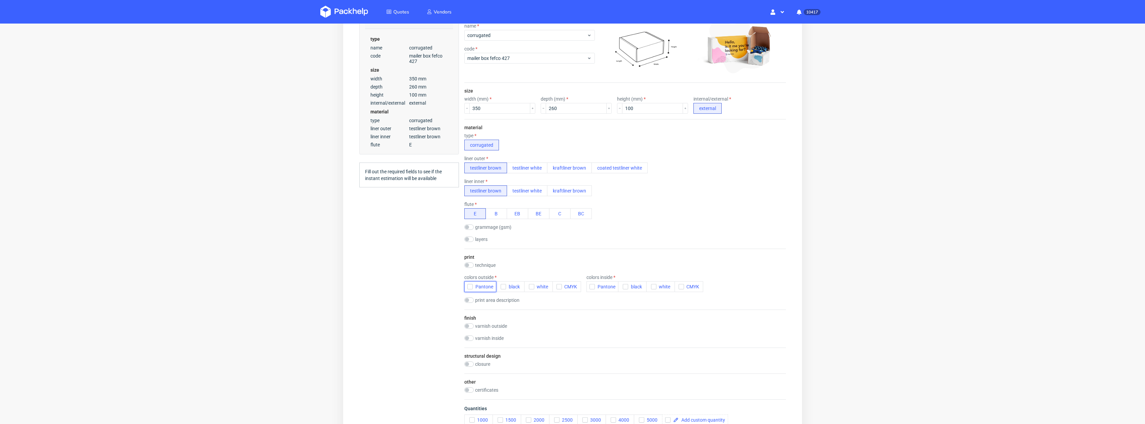
click at [473, 284] on span "Pantone" at bounding box center [483, 286] width 21 height 5
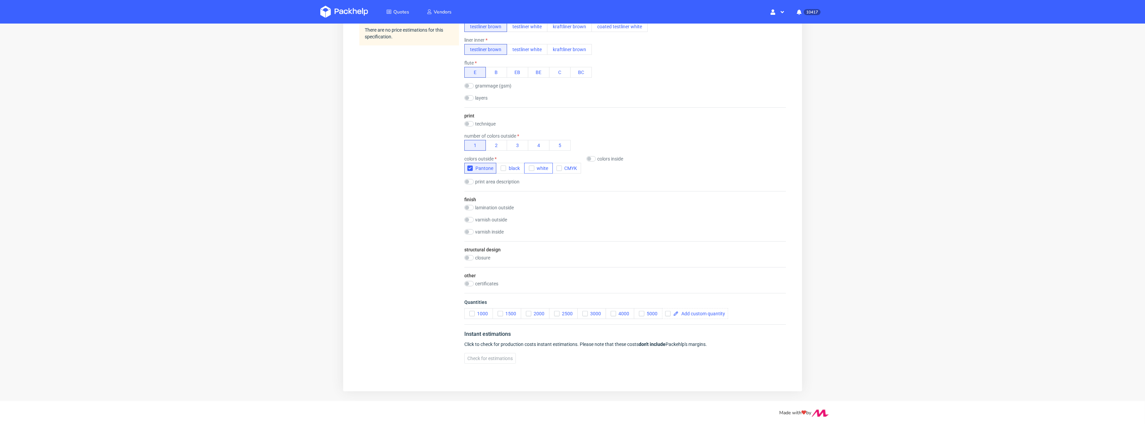
scroll to position [261, 0]
click at [611, 312] on icon "button" at bounding box center [613, 313] width 5 height 5
click at [501, 358] on span "Check for estimations" at bounding box center [489, 358] width 45 height 5
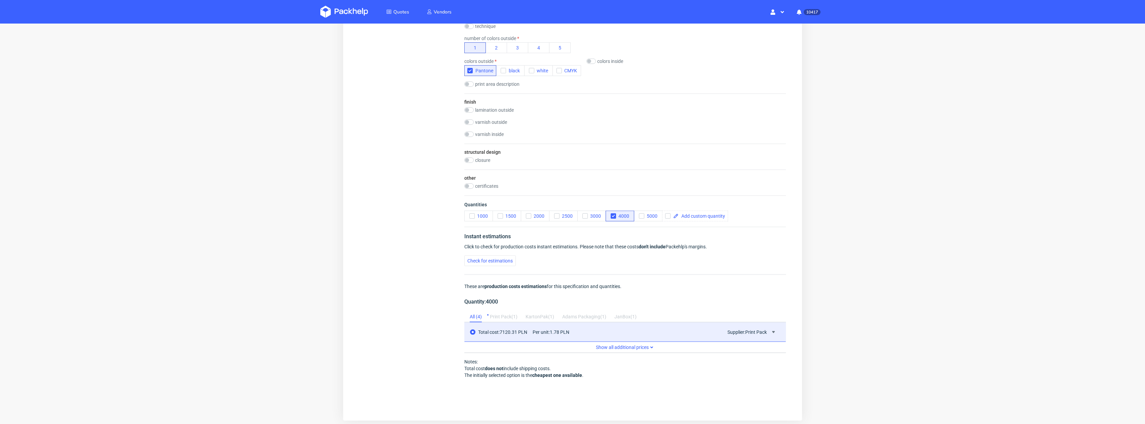
scroll to position [381, 0]
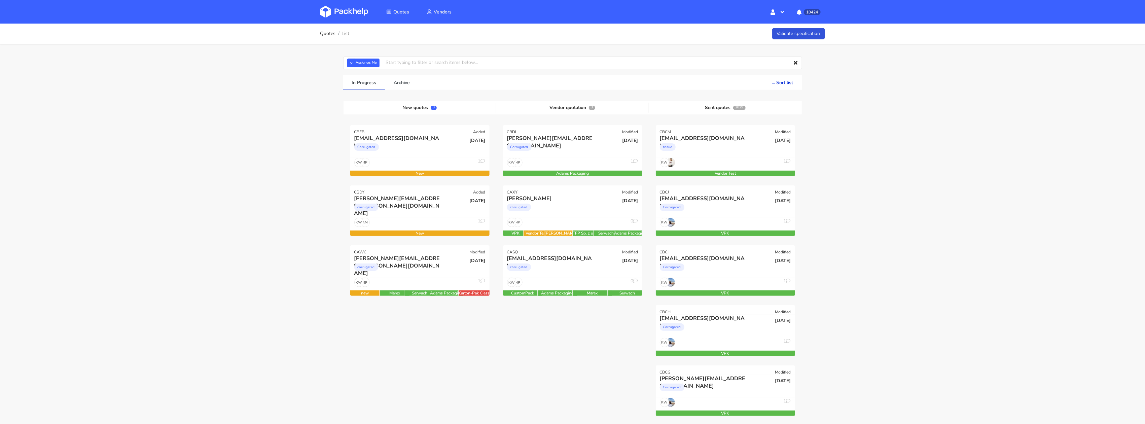
click at [116, 183] on div "Quotes List Validate specification × Assignee: Me Assignee Me [PERSON_NAME] [PE…" at bounding box center [572, 398] width 1145 height 748
click at [402, 212] on div "corrugated" at bounding box center [398, 208] width 89 height 13
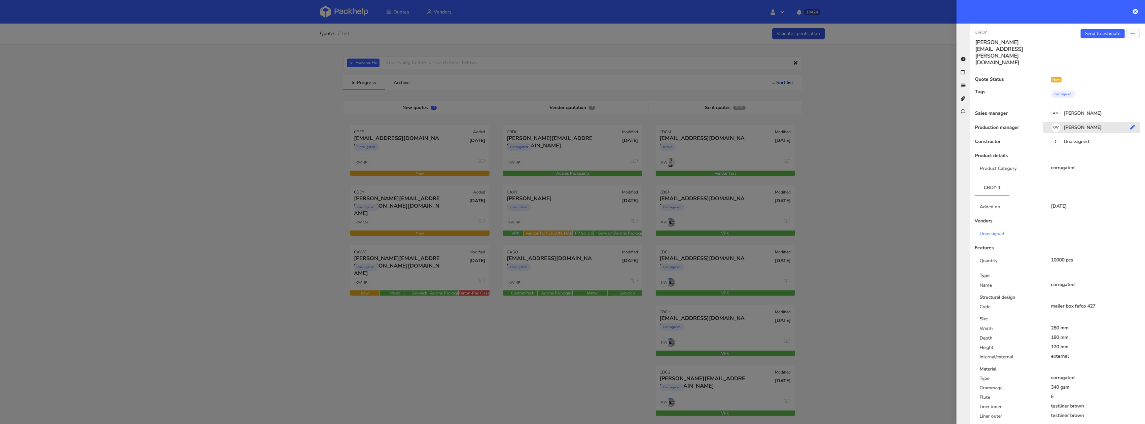
click at [1080, 125] on div "KW [PERSON_NAME]" at bounding box center [1094, 128] width 102 height 7
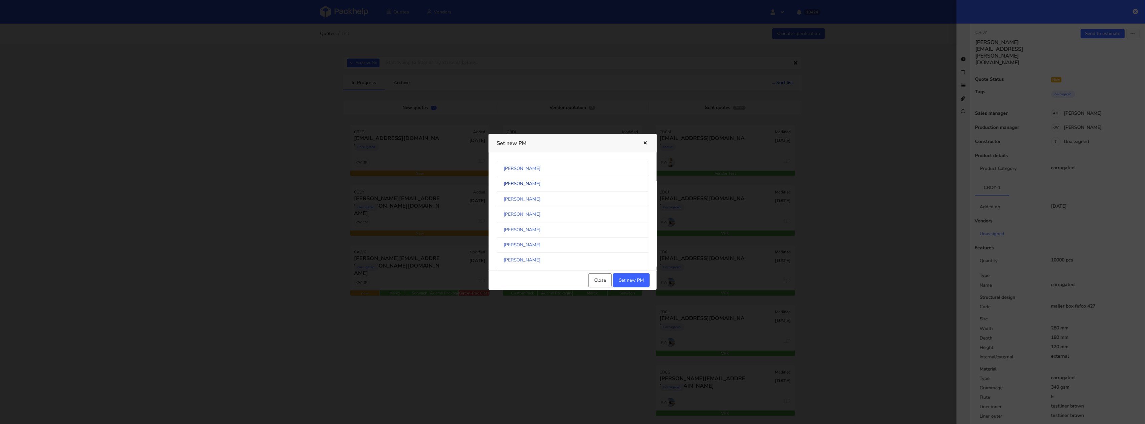
scroll to position [358, 0]
click at [568, 210] on link "[PERSON_NAME]" at bounding box center [572, 207] width 151 height 15
click at [646, 285] on button "Set new PM" at bounding box center [631, 280] width 37 height 14
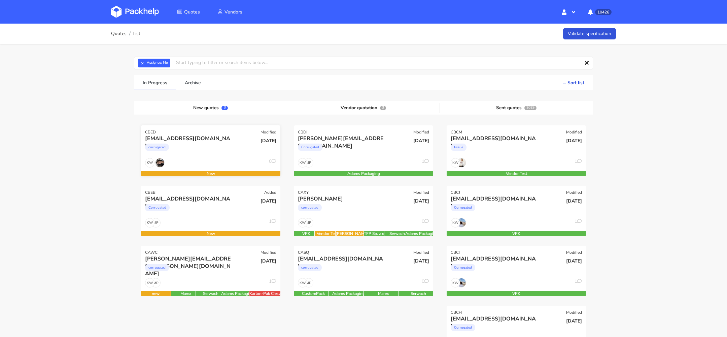
click at [214, 136] on div "[EMAIL_ADDRESS][DOMAIN_NAME]" at bounding box center [189, 138] width 89 height 7
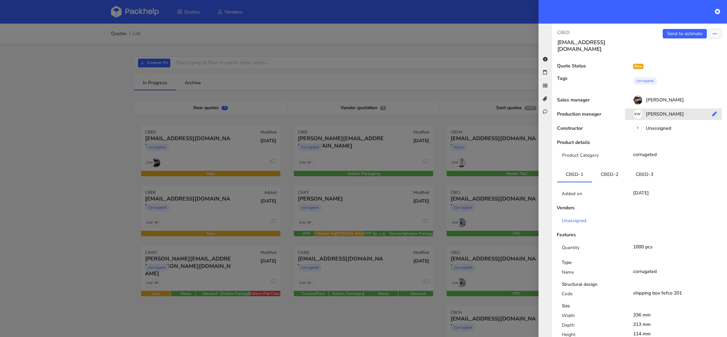
click at [667, 111] on div "KW [PERSON_NAME]" at bounding box center [676, 114] width 102 height 7
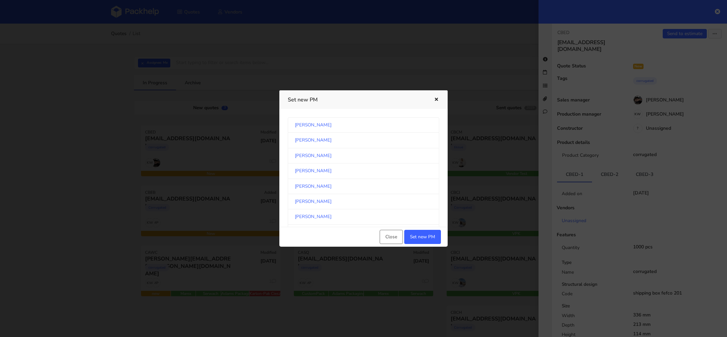
scroll to position [352, 0]
click at [356, 168] on link "[PERSON_NAME]" at bounding box center [363, 170] width 151 height 15
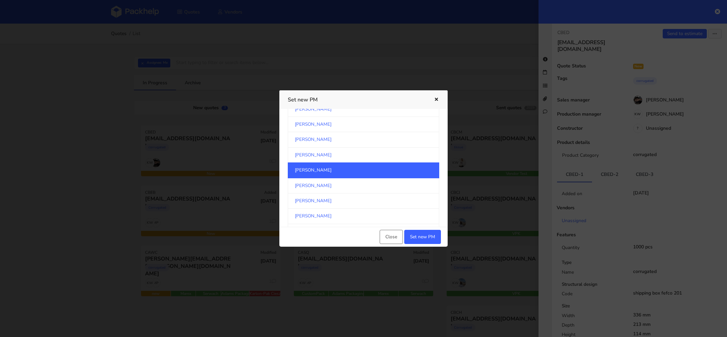
click at [434, 244] on div "Close Set new PM" at bounding box center [363, 237] width 168 height 20
click at [427, 236] on button "Set new PM" at bounding box center [422, 237] width 37 height 14
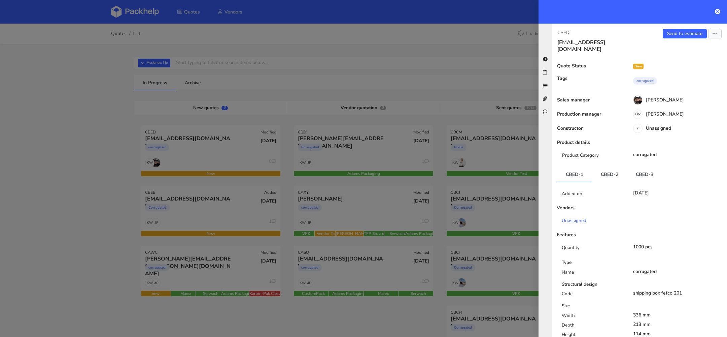
click at [86, 180] on div at bounding box center [363, 168] width 727 height 337
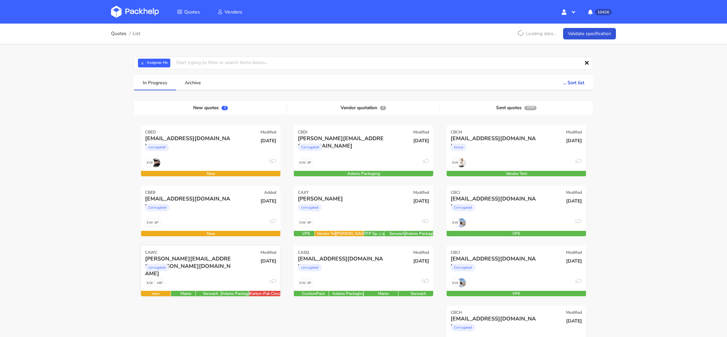
click at [197, 268] on div "corrugated" at bounding box center [189, 268] width 89 height 13
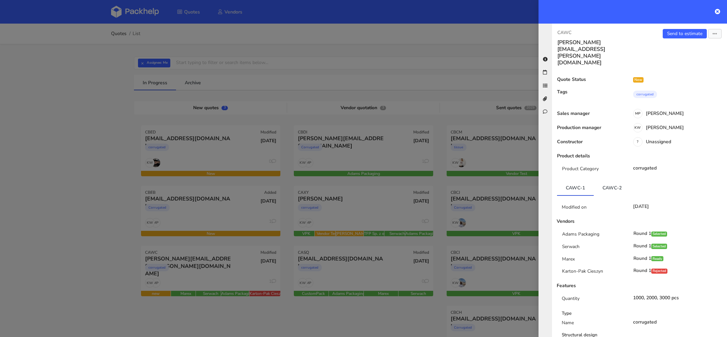
drag, startPoint x: 112, startPoint y: 32, endPoint x: 130, endPoint y: 51, distance: 25.7
click at [113, 34] on div at bounding box center [363, 168] width 727 height 337
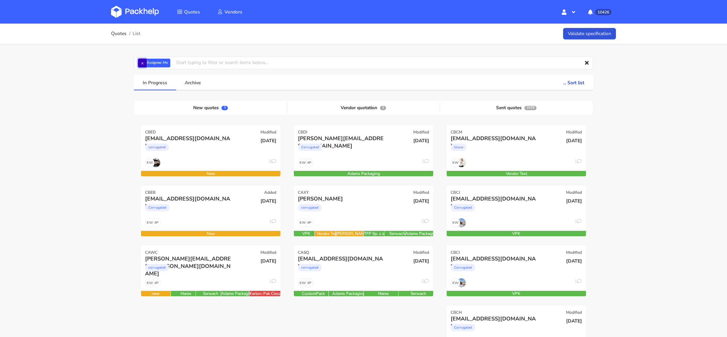
click at [143, 64] on button "×" at bounding box center [142, 63] width 9 height 9
click at [143, 64] on input "text" at bounding box center [363, 63] width 459 height 13
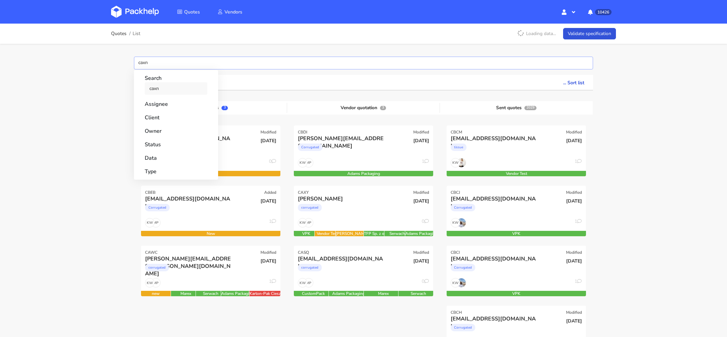
type input "caxn"
click at [160, 89] on link "caxn" at bounding box center [176, 88] width 63 height 12
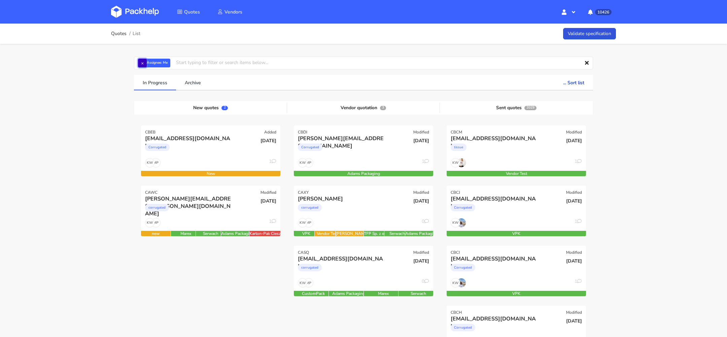
click at [141, 60] on button "×" at bounding box center [142, 63] width 9 height 9
click at [146, 68] on input "text" at bounding box center [363, 63] width 459 height 13
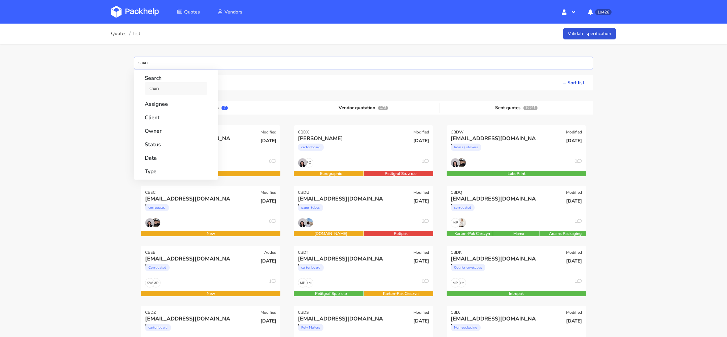
type input "caxn"
click at [163, 84] on link "caxn" at bounding box center [176, 88] width 63 height 12
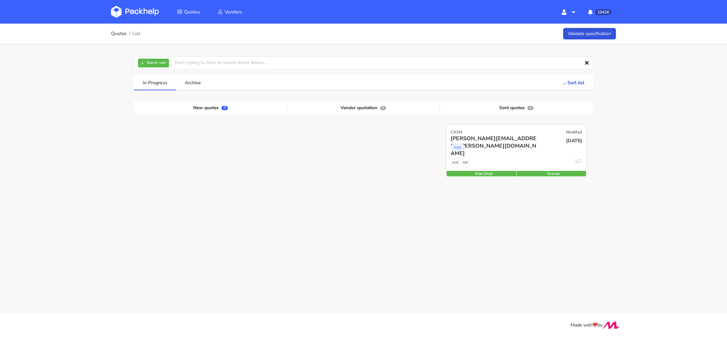
click at [516, 151] on div "bags" at bounding box center [495, 148] width 89 height 13
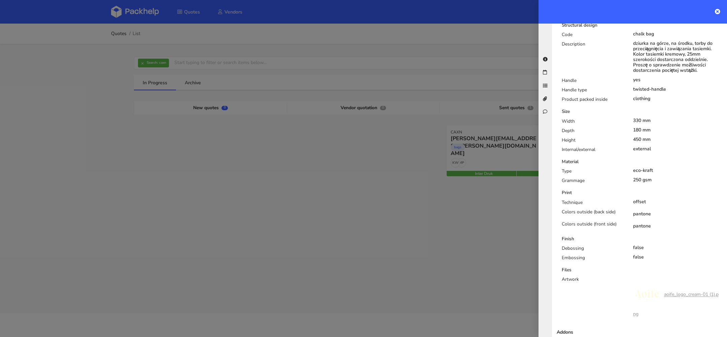
scroll to position [293, 0]
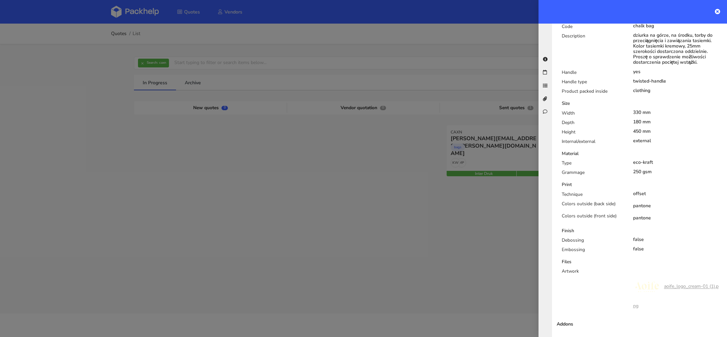
click at [687, 283] on link "aoife_logo_cream-01 (1).png" at bounding box center [675, 296] width 85 height 26
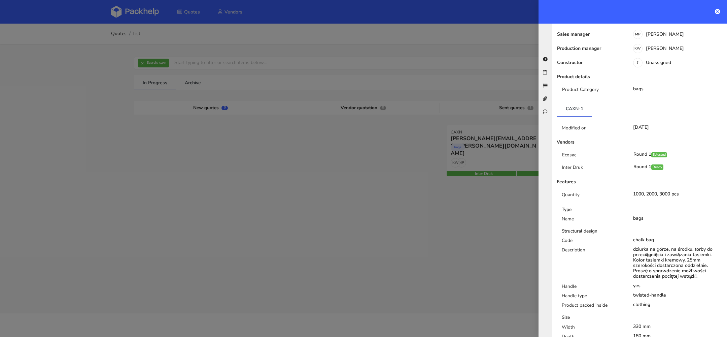
scroll to position [0, 0]
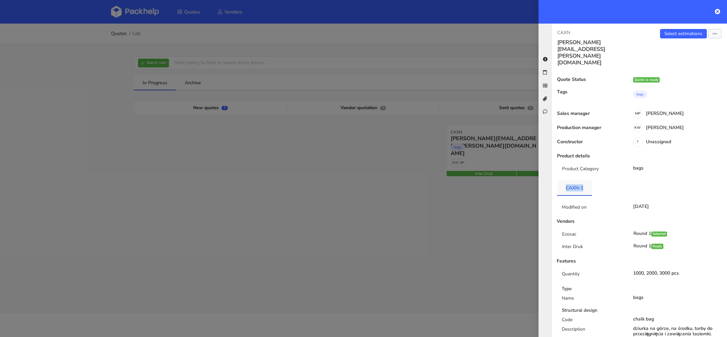
drag, startPoint x: 593, startPoint y: 162, endPoint x: 585, endPoint y: 167, distance: 9.8
click at [584, 180] on ul "CAXN-1" at bounding box center [639, 187] width 165 height 15
copy link "CAXN-1"
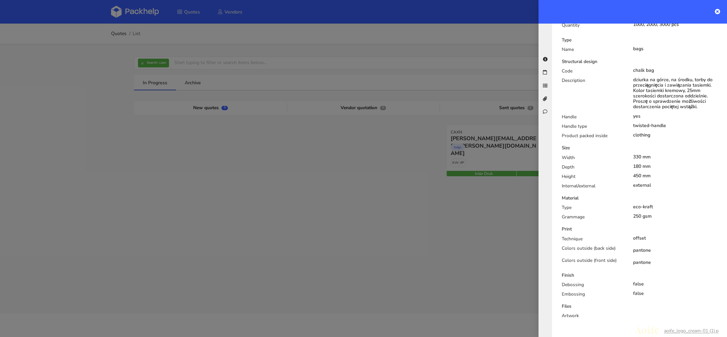
scroll to position [249, 0]
click at [128, 19] on div at bounding box center [363, 168] width 727 height 337
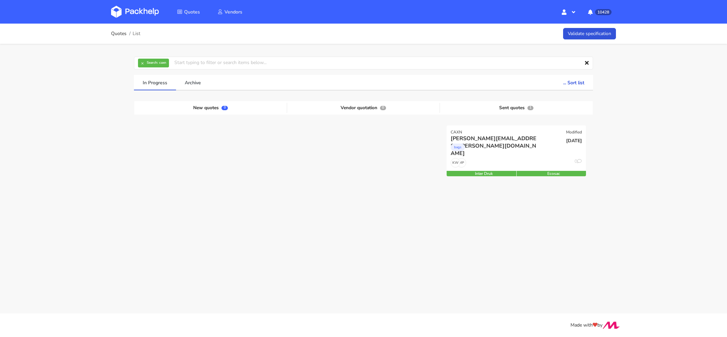
click at [129, 17] on img at bounding box center [135, 12] width 48 height 12
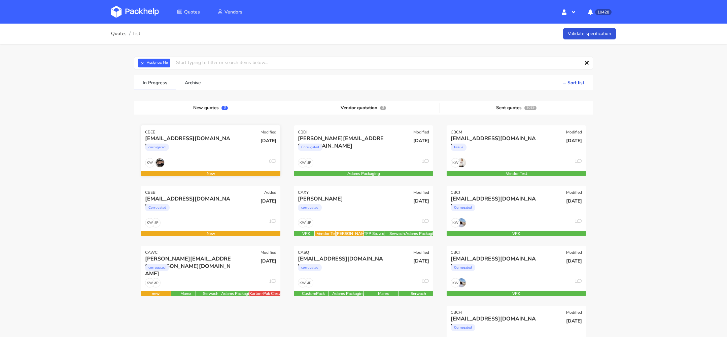
click at [160, 147] on div "corrugated" at bounding box center [157, 146] width 24 height 7
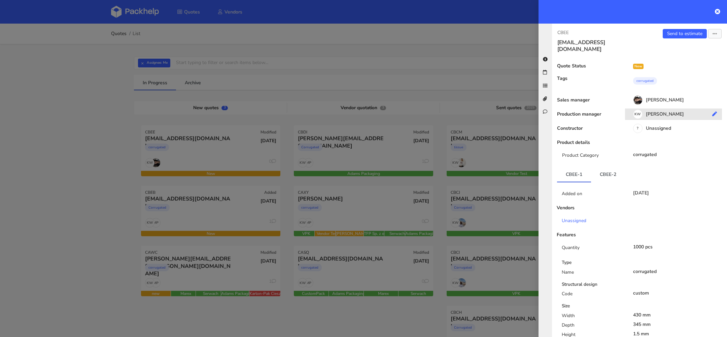
click at [676, 111] on div "KW Klaudia Wiśniewska" at bounding box center [676, 114] width 102 height 7
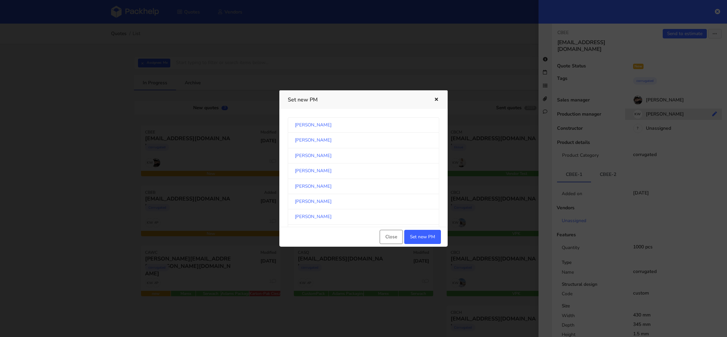
scroll to position [352, 0]
click at [360, 179] on link "Michal Matyszewski" at bounding box center [363, 185] width 151 height 15
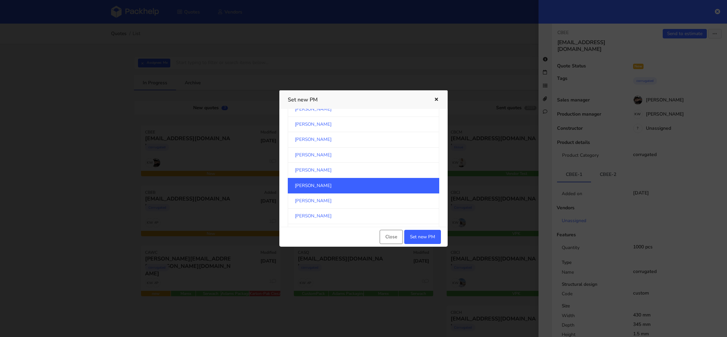
scroll to position [352, 0]
click at [361, 173] on link "Michał Palasek" at bounding box center [363, 169] width 151 height 15
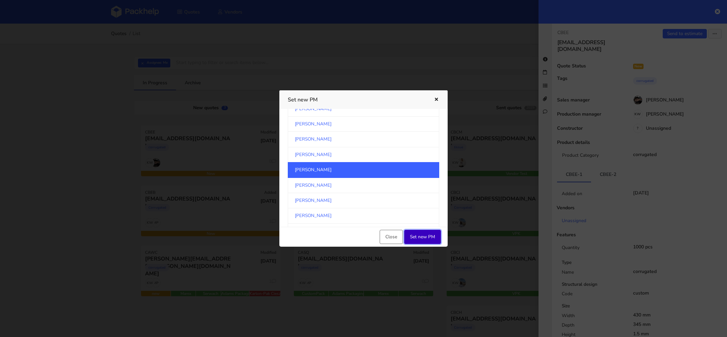
click at [418, 232] on button "Set new PM" at bounding box center [422, 237] width 37 height 14
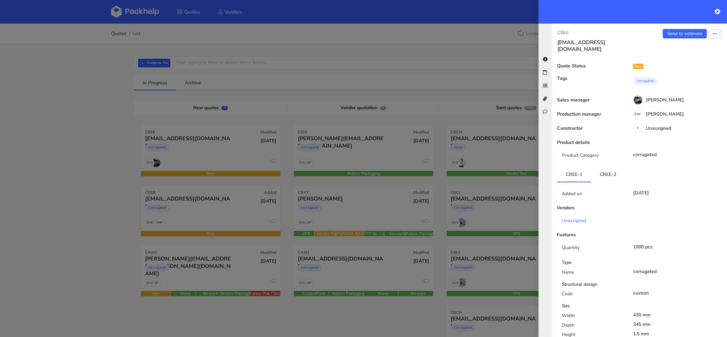
click at [178, 216] on div at bounding box center [363, 168] width 727 height 337
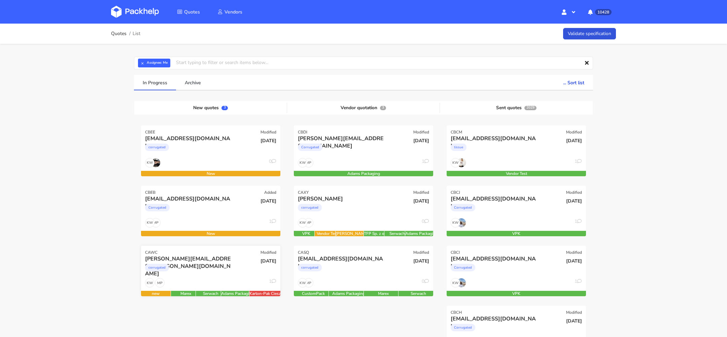
click at [213, 260] on div "abigail.blackwell@uk.nilorn.com" at bounding box center [189, 258] width 89 height 7
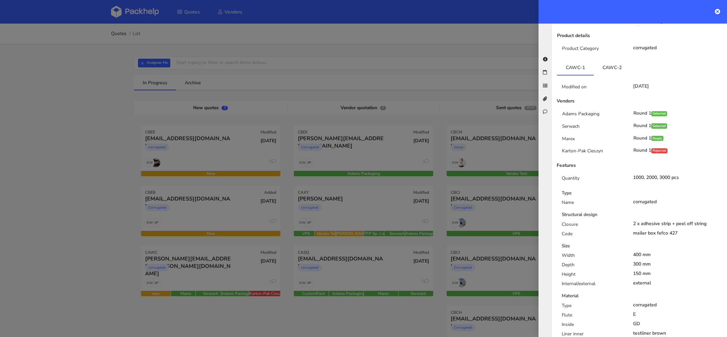
scroll to position [107, 0]
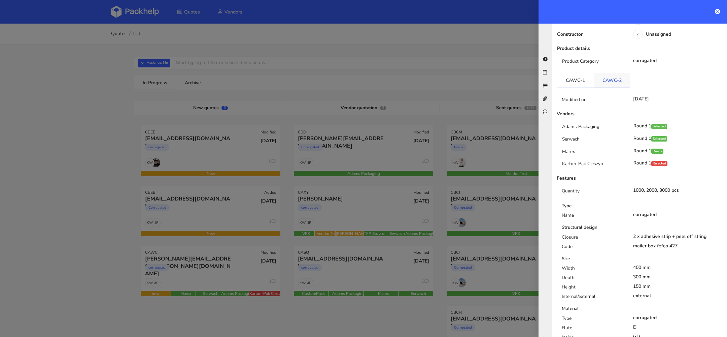
click at [606, 73] on link "CAWC-2" at bounding box center [612, 80] width 37 height 15
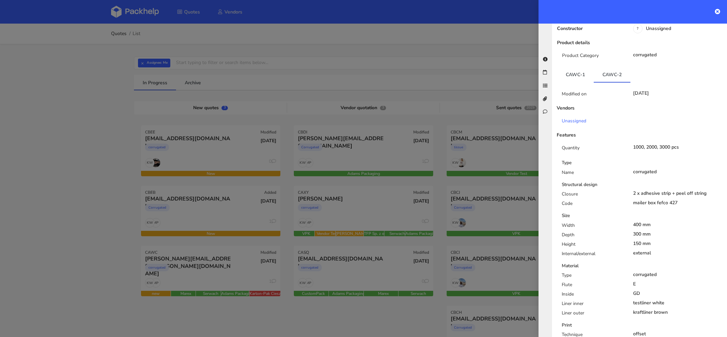
scroll to position [103, 0]
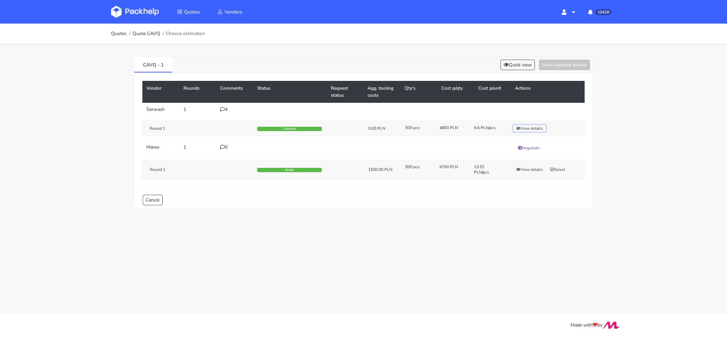
click at [520, 128] on icon "button" at bounding box center [518, 128] width 5 height 4
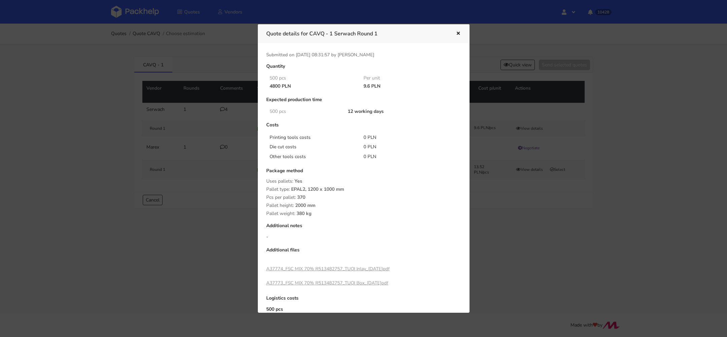
click at [590, 129] on div at bounding box center [363, 168] width 727 height 337
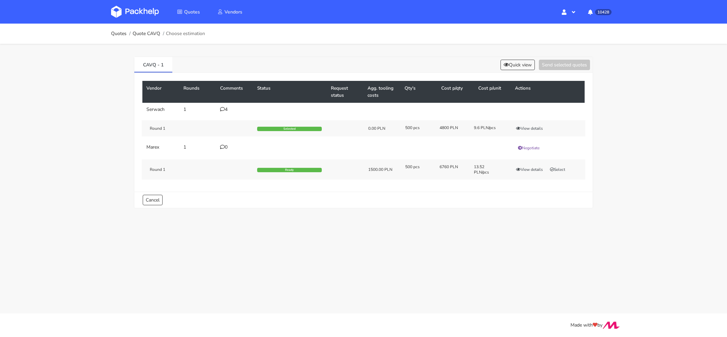
click at [226, 110] on div "4" at bounding box center [234, 109] width 29 height 5
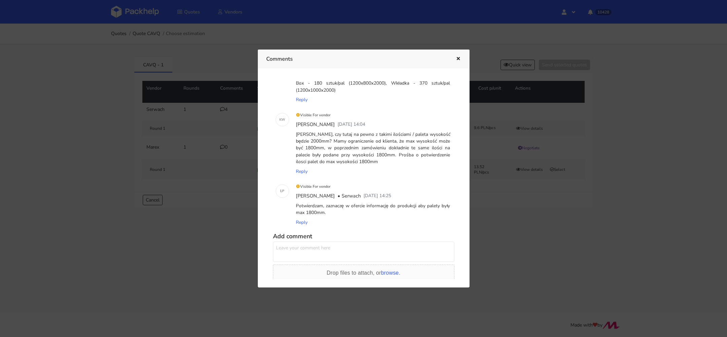
scroll to position [102, 0]
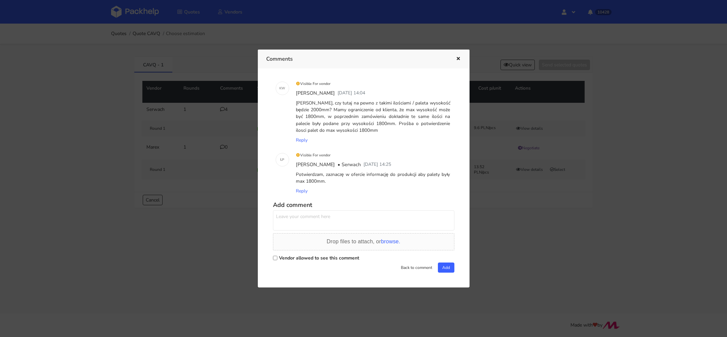
click at [25, 61] on div at bounding box center [363, 168] width 727 height 337
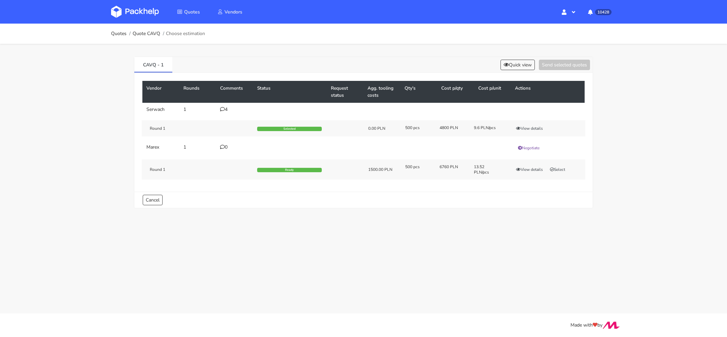
click at [136, 12] on img at bounding box center [135, 12] width 48 height 12
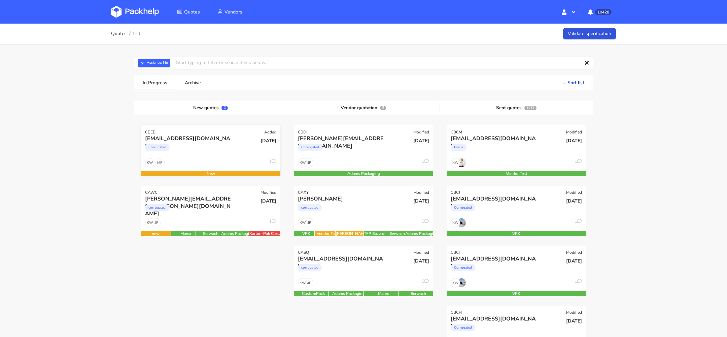
click at [196, 158] on div "MP KW 1" at bounding box center [210, 164] width 139 height 13
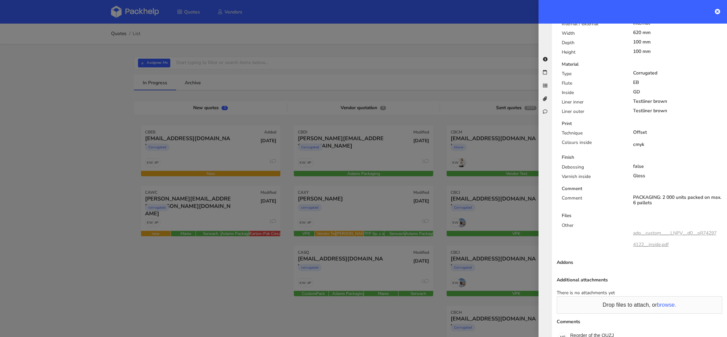
scroll to position [372, 0]
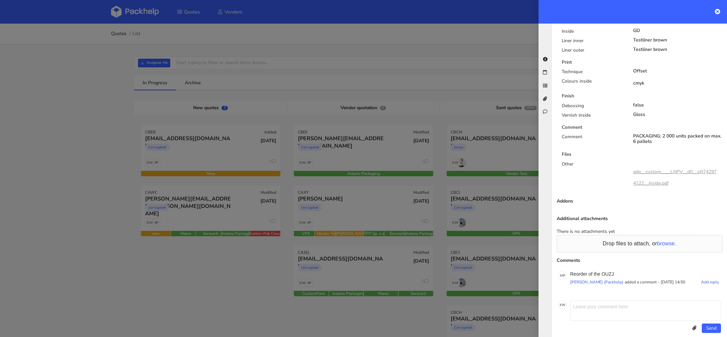
click at [609, 271] on p "Reorder of the OUZJ" at bounding box center [645, 273] width 151 height 5
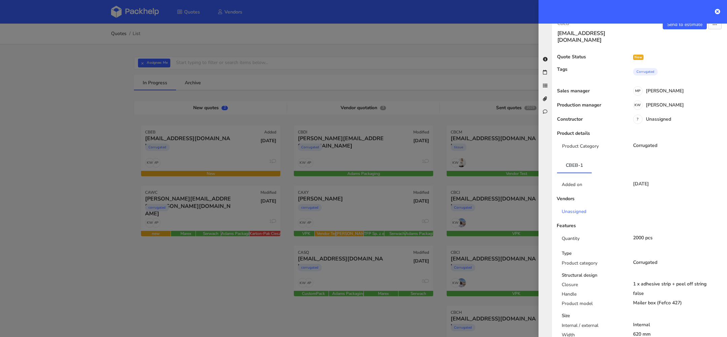
scroll to position [0, 0]
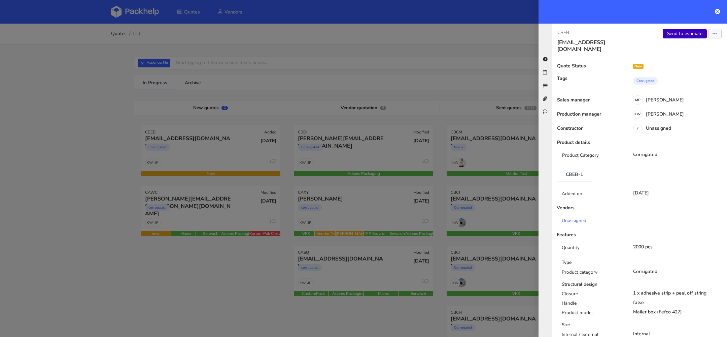
click at [678, 32] on link "Send to estimate" at bounding box center [685, 33] width 44 height 9
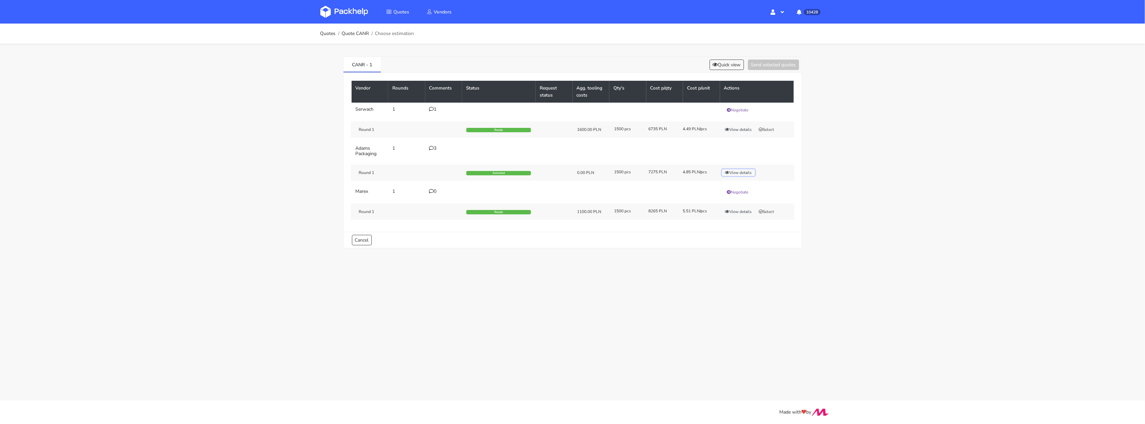
click at [742, 173] on button "View details" at bounding box center [738, 172] width 33 height 7
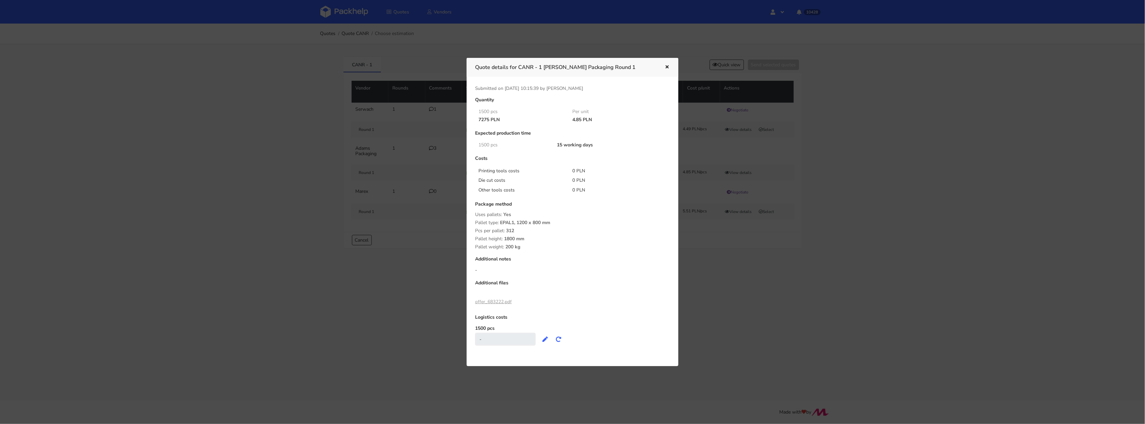
click at [350, 103] on div at bounding box center [572, 212] width 1145 height 424
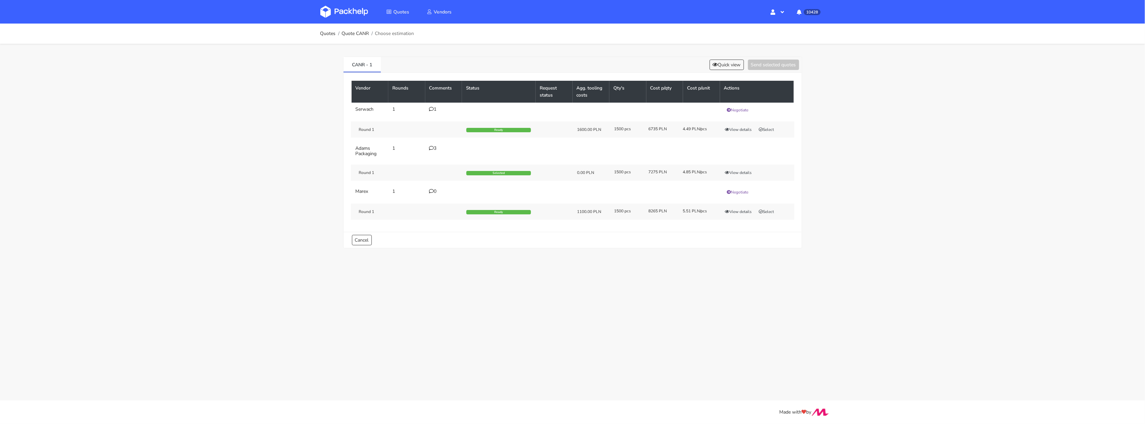
click at [309, 168] on div "Quotes Quote CANR Choose estimation CANR - 1 Quick view Send selected quotes Ve…" at bounding box center [572, 141] width 1145 height 235
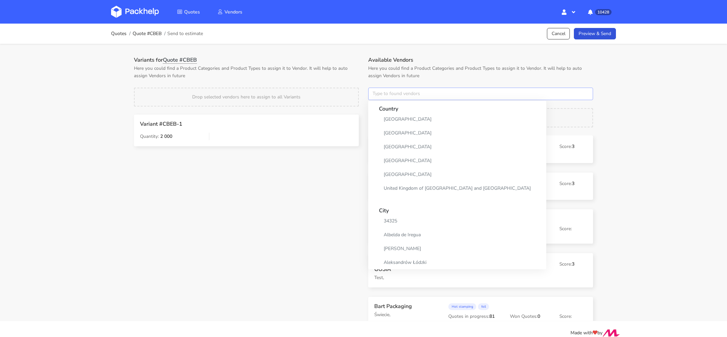
click at [383, 98] on input "text" at bounding box center [480, 94] width 225 height 13
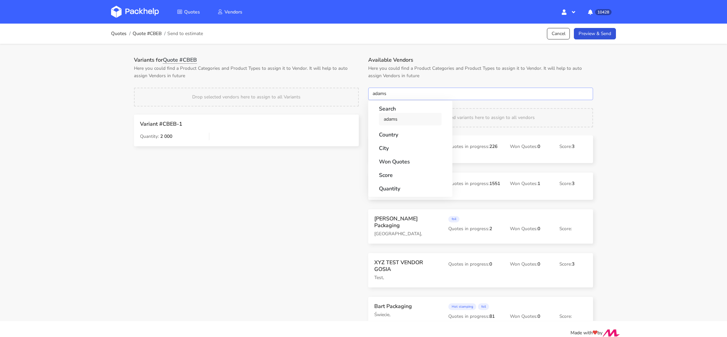
type input "adams"
click at [386, 116] on link "adams" at bounding box center [410, 119] width 63 height 12
click at [335, 65] on p "Here you could find a Product Categories and Product Types to assign it to Vend…" at bounding box center [246, 72] width 225 height 15
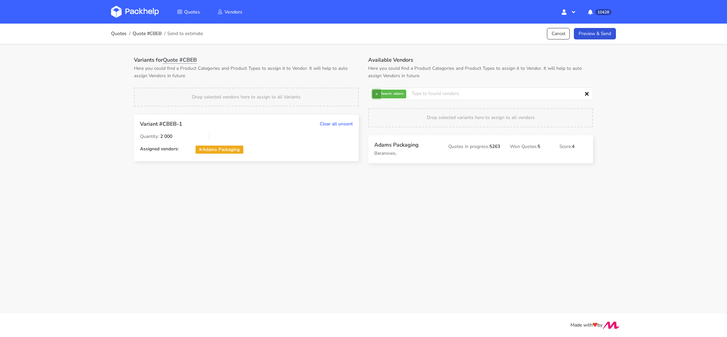
click at [377, 95] on button "×" at bounding box center [376, 94] width 9 height 9
click at [377, 95] on input "text" at bounding box center [480, 94] width 225 height 13
type input "serw"
click at [398, 115] on link "serw" at bounding box center [410, 119] width 63 height 12
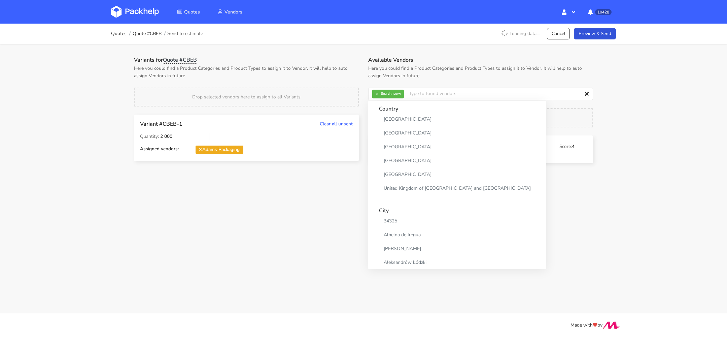
click at [326, 63] on div "Variants for Quote #CBEB Here you could find a Product Categories and Product T…" at bounding box center [246, 68] width 234 height 23
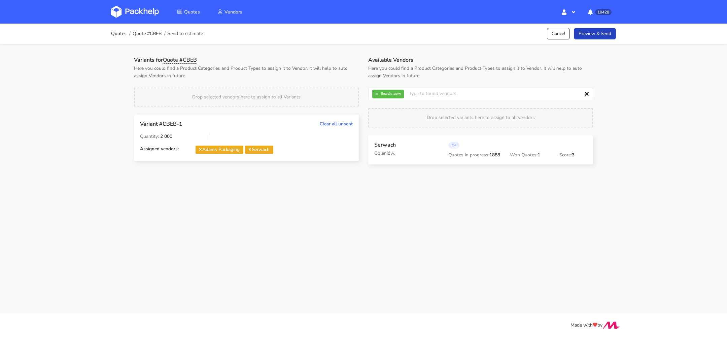
click at [595, 34] on link "Preview & Send" at bounding box center [595, 34] width 42 height 12
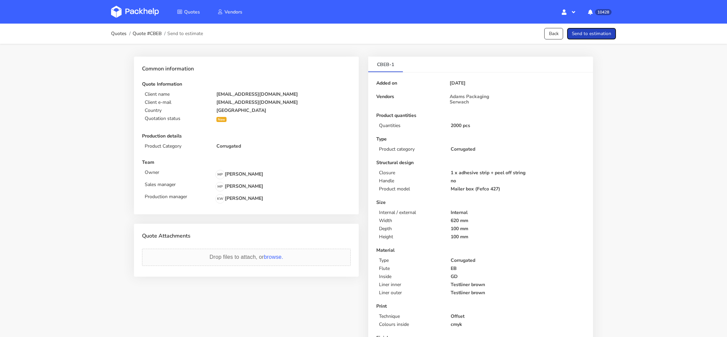
click at [595, 34] on button "Send to estimation" at bounding box center [591, 34] width 49 height 12
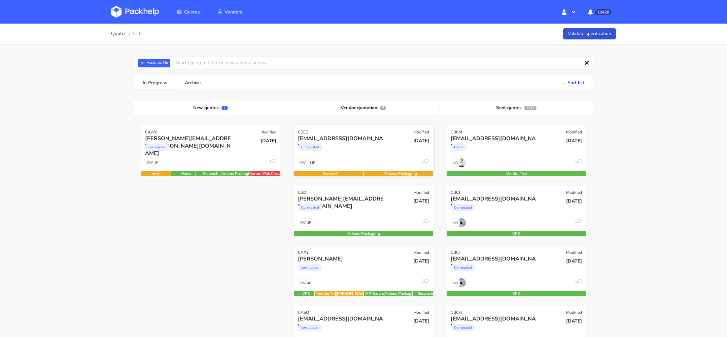
click at [360, 144] on div "Corrugated" at bounding box center [342, 148] width 89 height 13
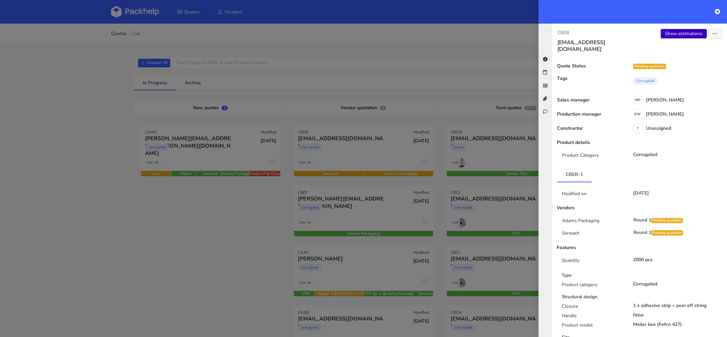
click at [673, 31] on link "Show estimations" at bounding box center [684, 33] width 46 height 9
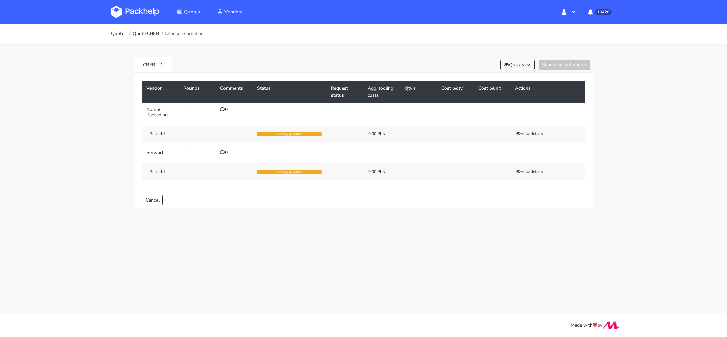
click at [224, 105] on td "0" at bounding box center [234, 112] width 37 height 19
click at [225, 111] on div "0" at bounding box center [234, 109] width 29 height 5
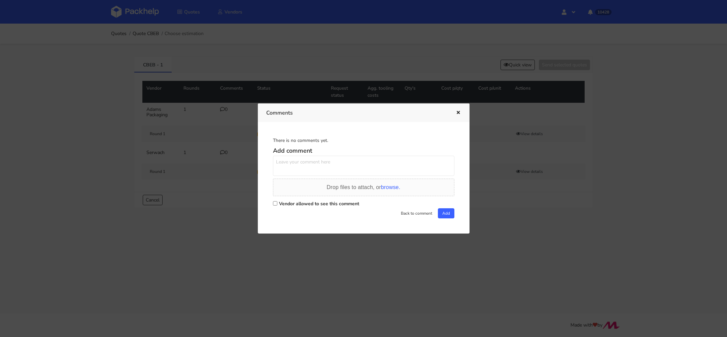
click at [275, 204] on input "Vendor allowed to see this comment" at bounding box center [275, 203] width 4 height 4
checkbox input "true"
click at [286, 153] on h5 "Add comment" at bounding box center [363, 151] width 181 height 8
click at [284, 164] on textarea at bounding box center [363, 166] width 181 height 20
paste textarea "R649805361_OUZJ"
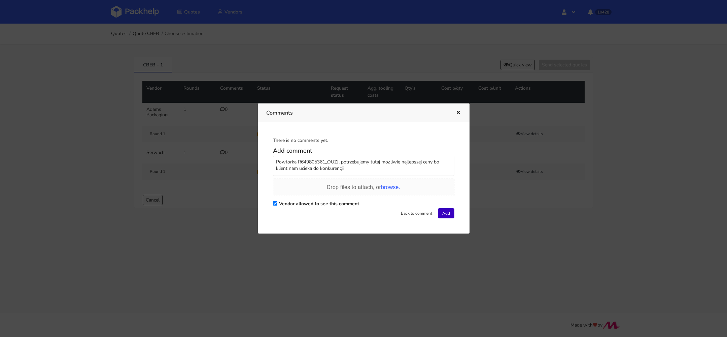
type textarea "Powtórka R649805361_OUZJ, potrzebujemy tutaj możliwie najlepszej ceny bo klient…"
click at [446, 213] on button "Add" at bounding box center [446, 213] width 16 height 10
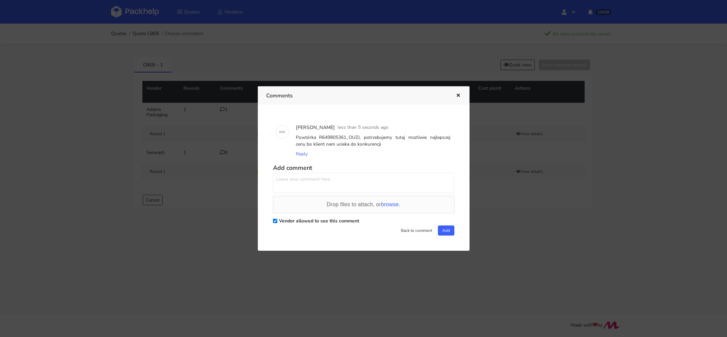
click at [64, 54] on div at bounding box center [363, 168] width 727 height 337
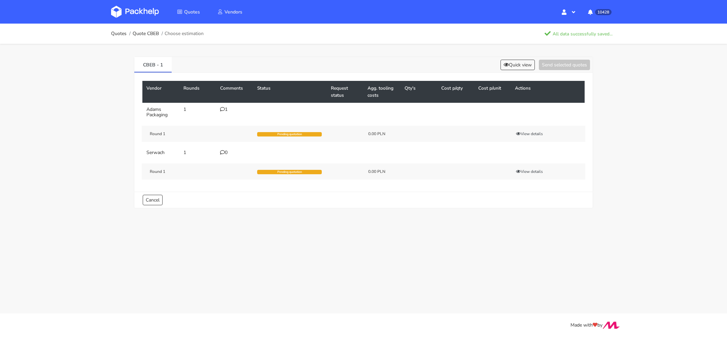
click at [138, 9] on img at bounding box center [135, 12] width 48 height 12
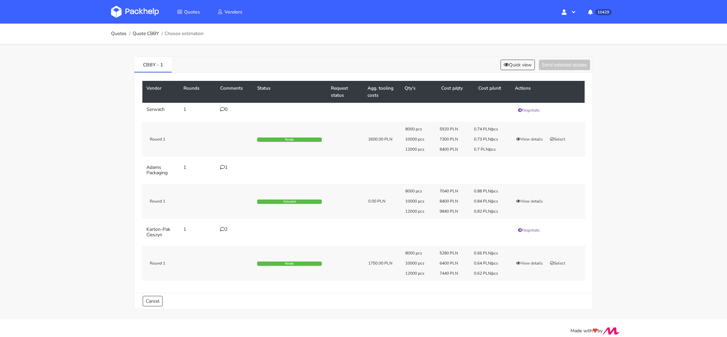
click at [225, 167] on div "1" at bounding box center [234, 167] width 29 height 5
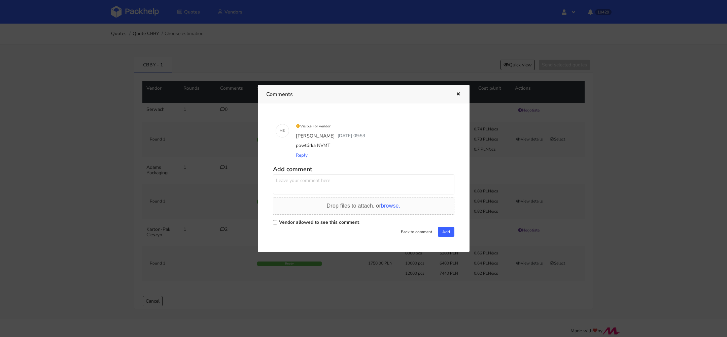
click at [235, 187] on div at bounding box center [363, 168] width 727 height 337
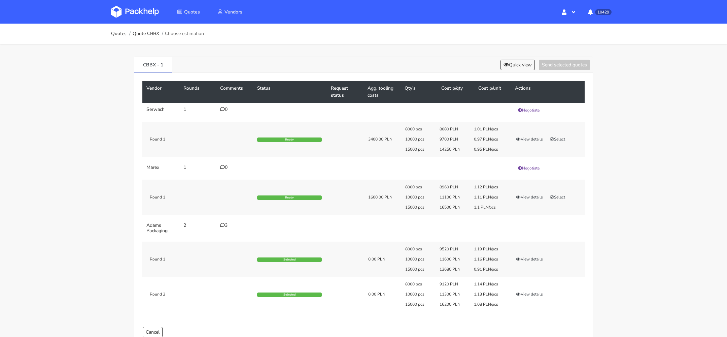
click at [528, 287] on div "8000 pcs 9120 PLN 1.14 PLN/pcs 10000 pcs 11300 PLN 1.13 PLN/pcs 15000 pcs 16200…" at bounding box center [493, 294] width 185 height 26
click at [528, 293] on button "View details" at bounding box center [529, 293] width 33 height 7
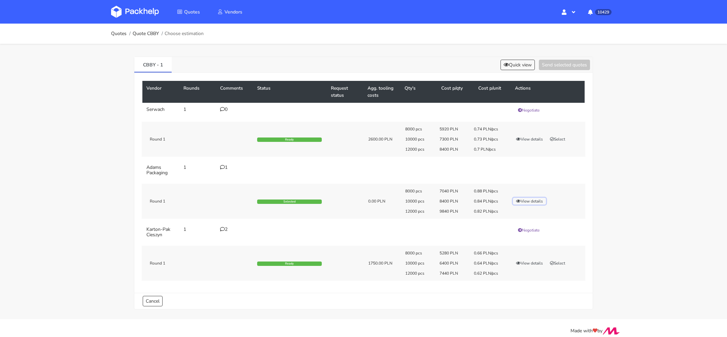
click at [530, 201] on button "View details" at bounding box center [529, 201] width 33 height 7
